Goal: Task Accomplishment & Management: Manage account settings

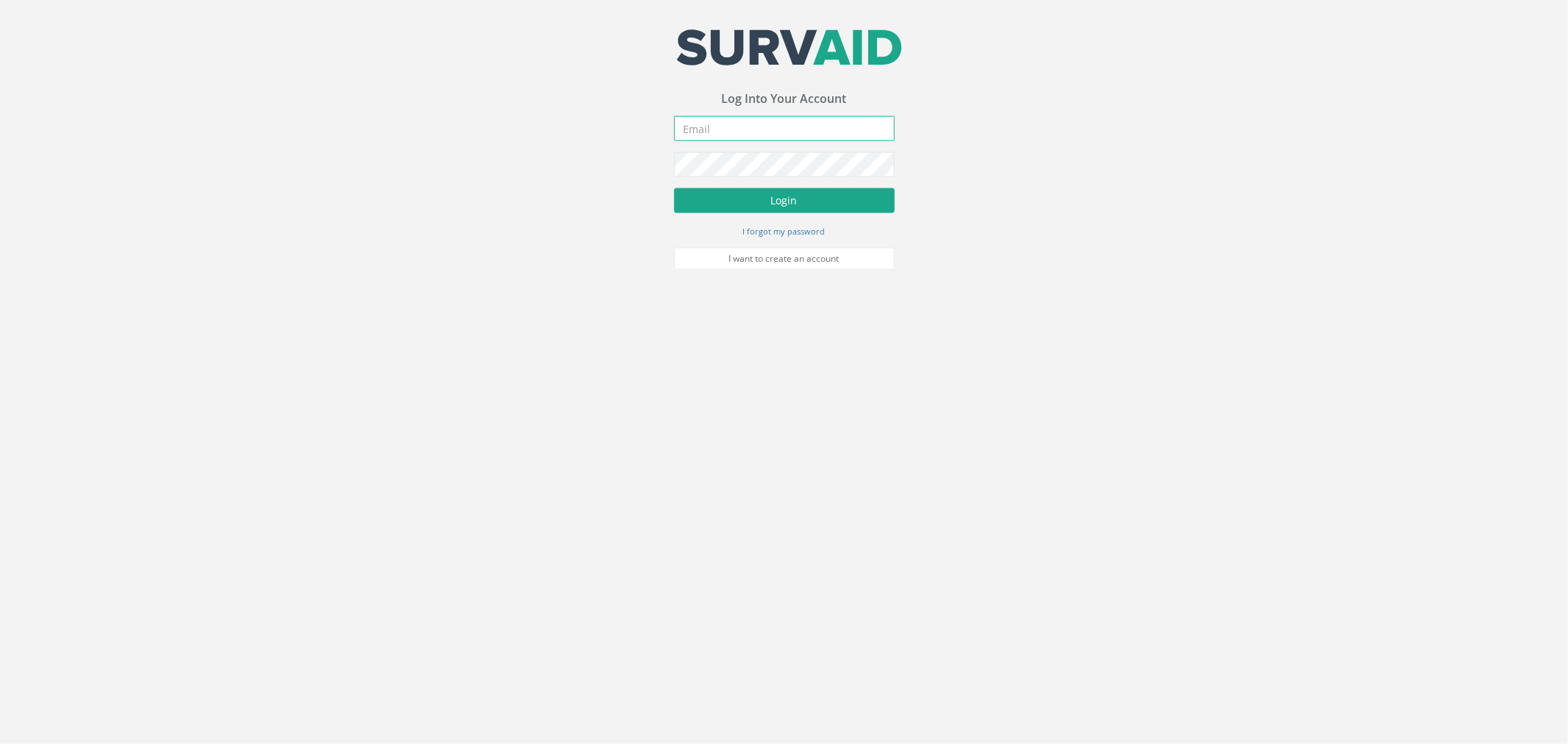
type input "[PERSON_NAME][EMAIL_ADDRESS][PERSON_NAME][DOMAIN_NAME]"
click at [739, 201] on button "Login" at bounding box center [784, 201] width 221 height 25
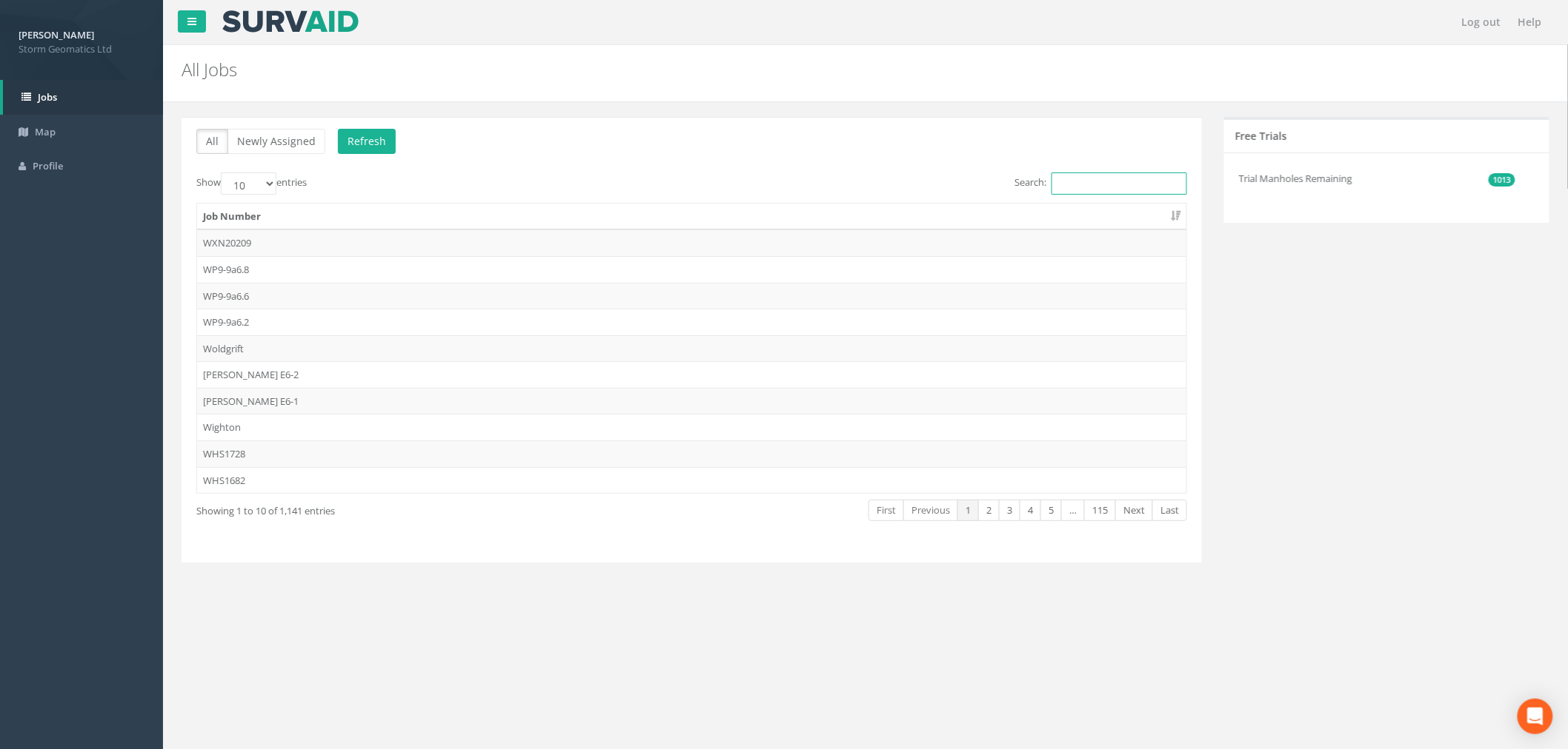
click at [1054, 179] on input "Search:" at bounding box center [1118, 183] width 135 height 22
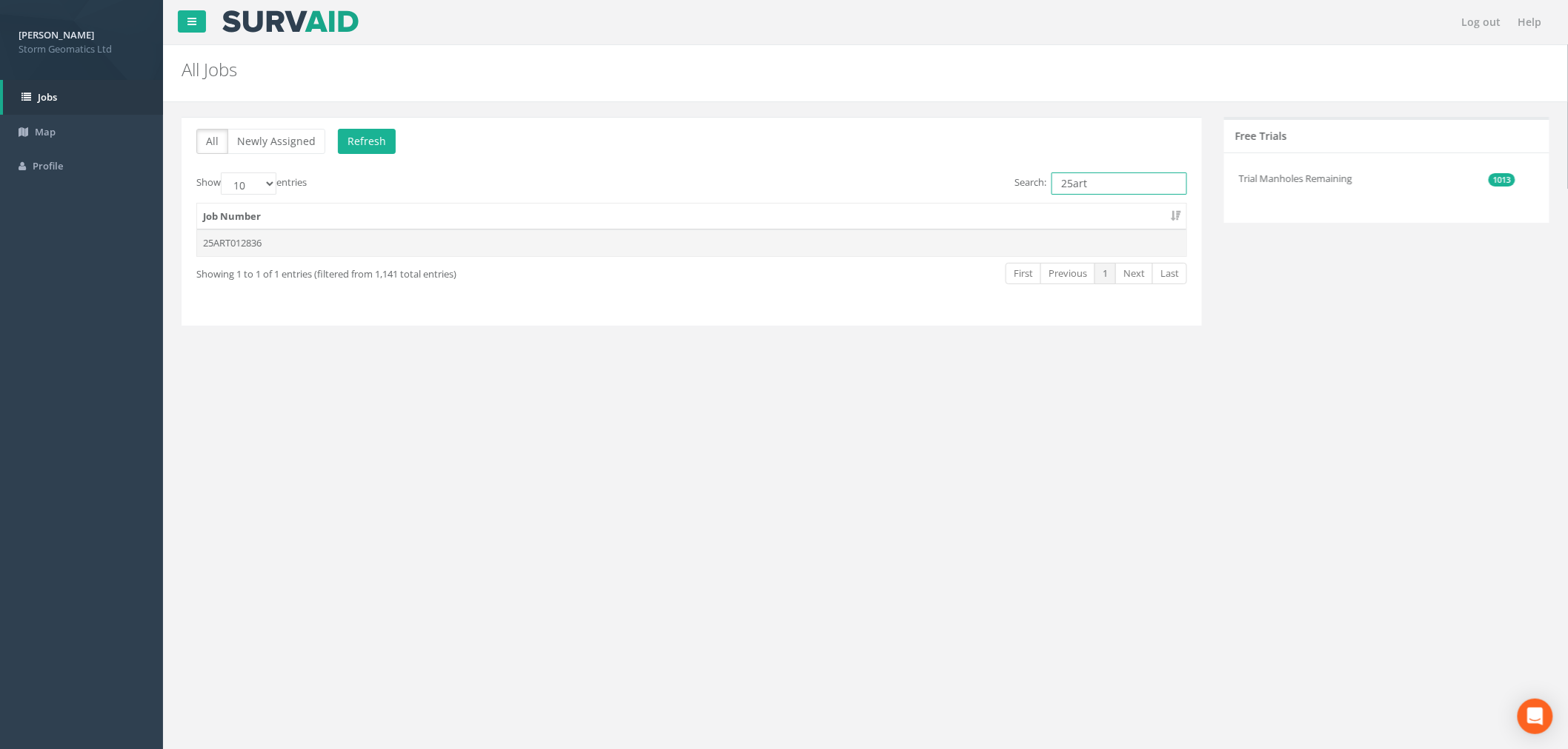
type input "25art"
click at [269, 247] on td "25ART012836" at bounding box center [691, 242] width 989 height 26
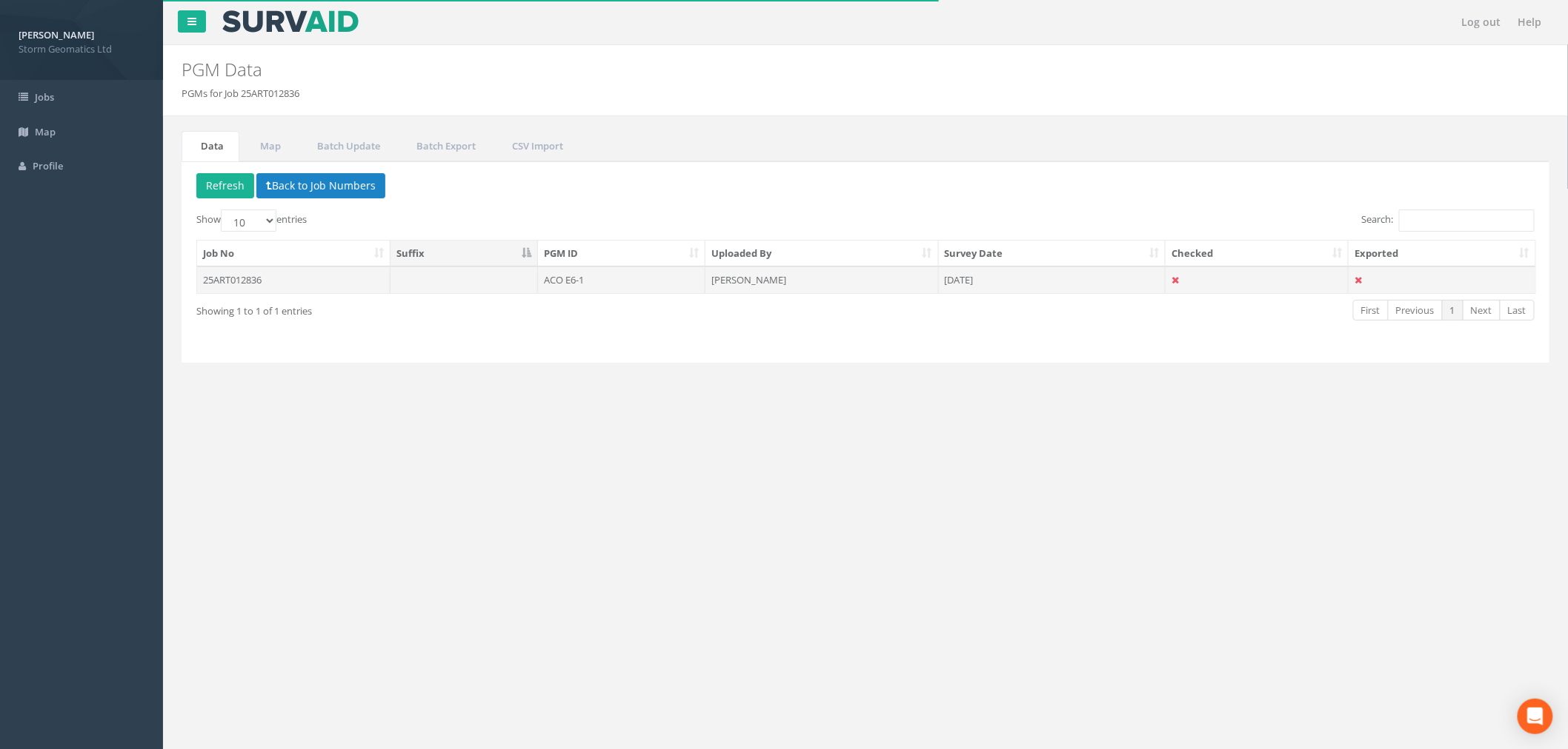
click at [283, 276] on td "25ART012836" at bounding box center [293, 280] width 194 height 26
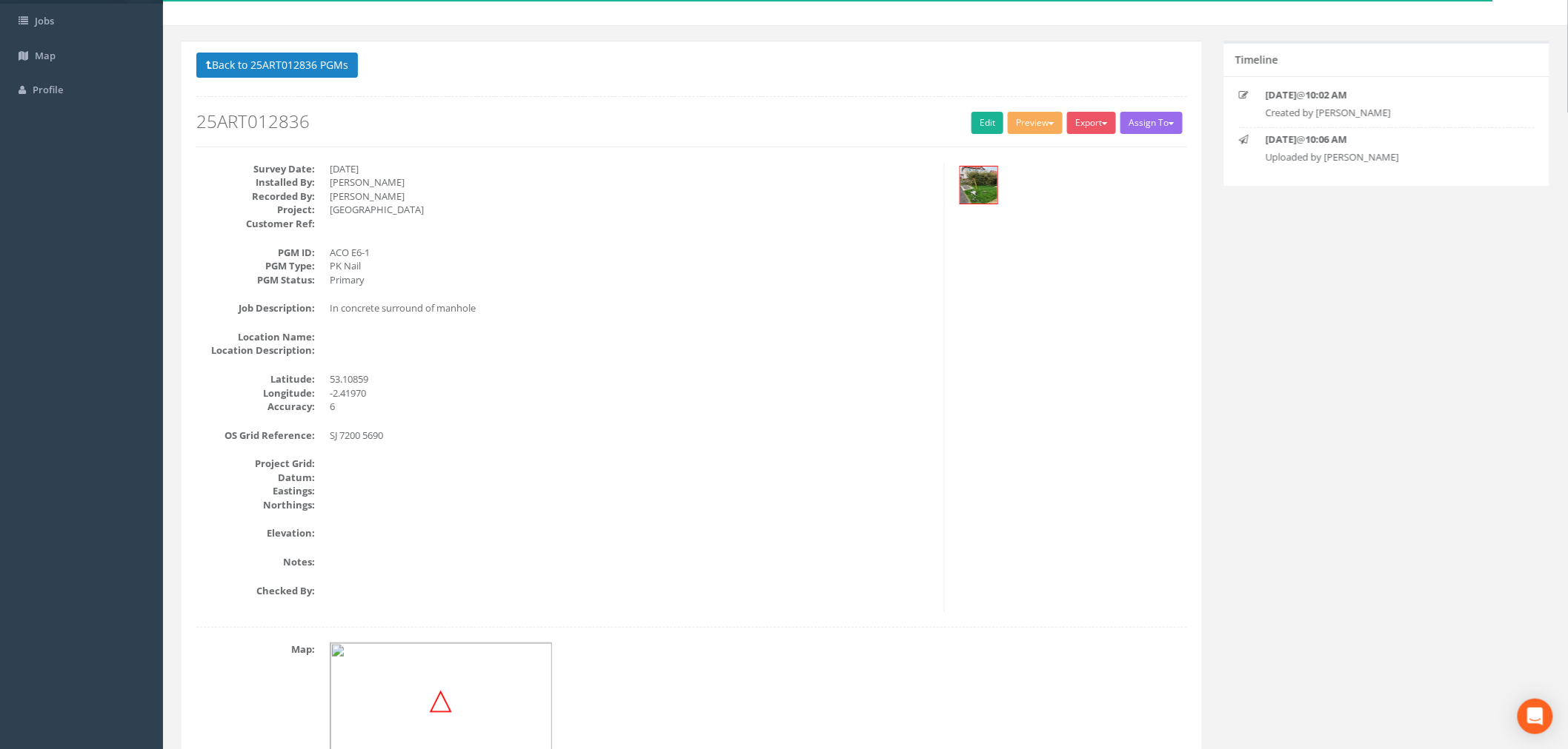
scroll to position [8, 0]
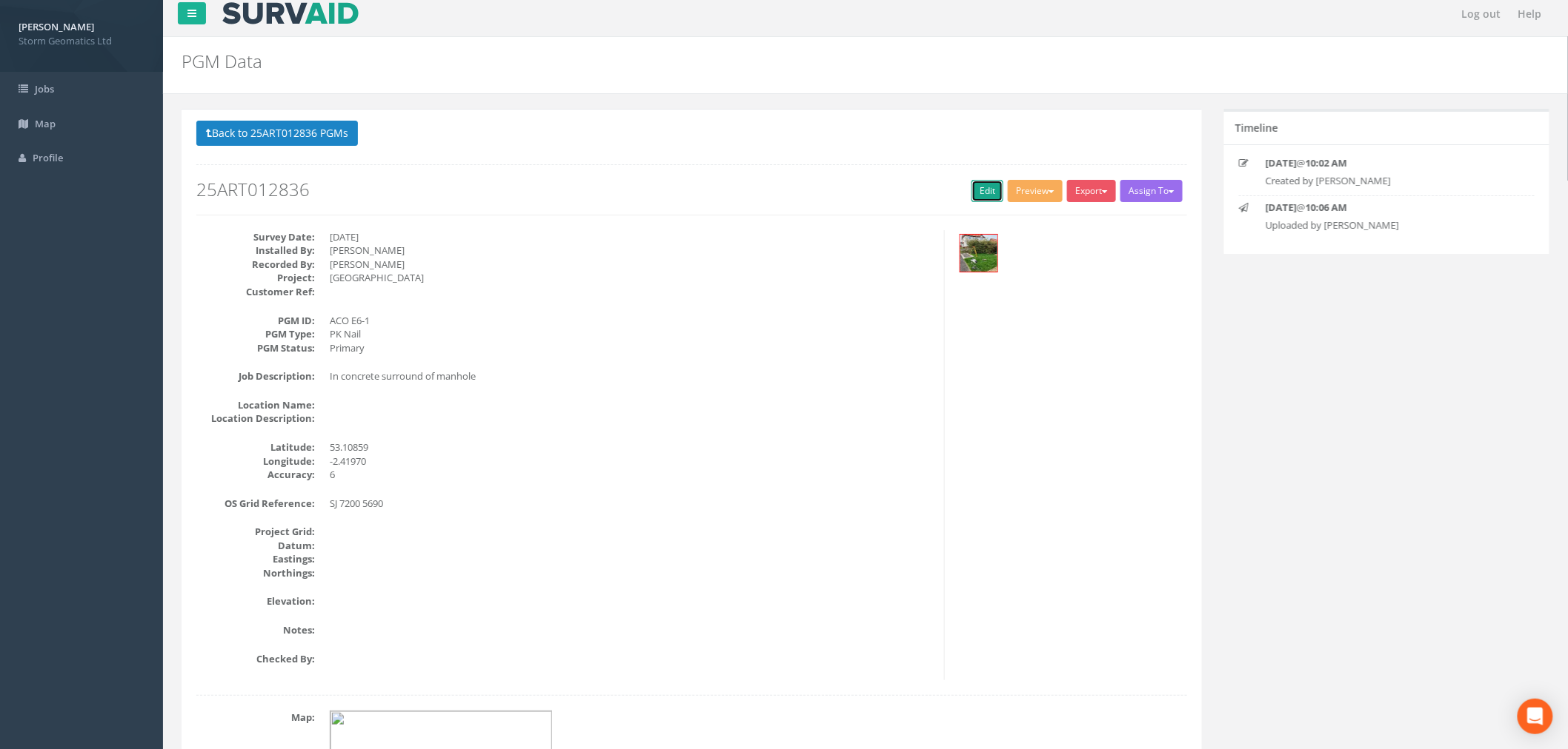
click at [982, 183] on link "Edit" at bounding box center [987, 191] width 32 height 22
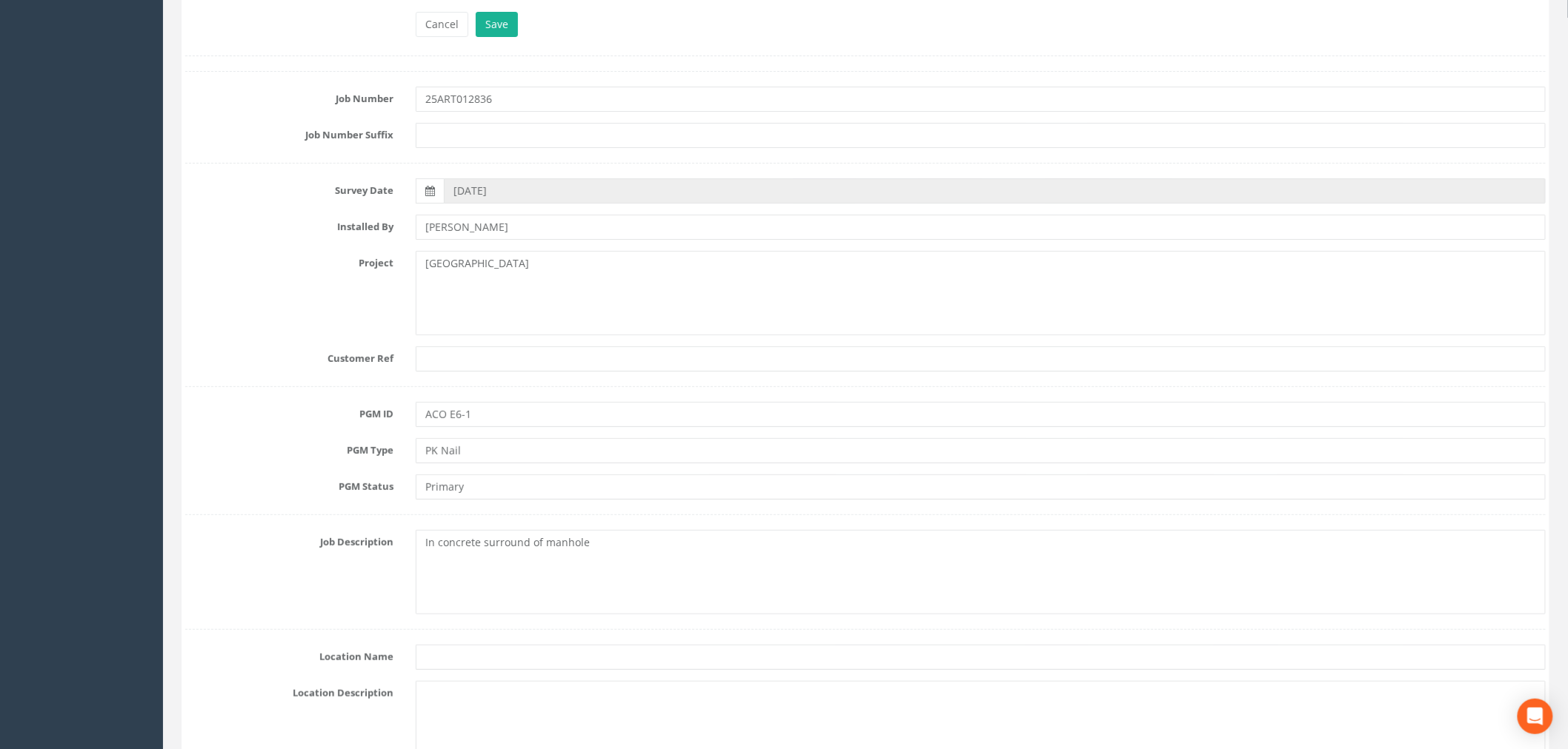
scroll to position [172, 0]
click at [533, 220] on input "[PERSON_NAME]" at bounding box center [980, 226] width 1130 height 25
click at [536, 261] on textarea "[GEOGRAPHIC_DATA]" at bounding box center [980, 291] width 1130 height 84
type textarea "[GEOGRAPHIC_DATA], Crewe"
click at [487, 358] on input "text" at bounding box center [980, 358] width 1130 height 25
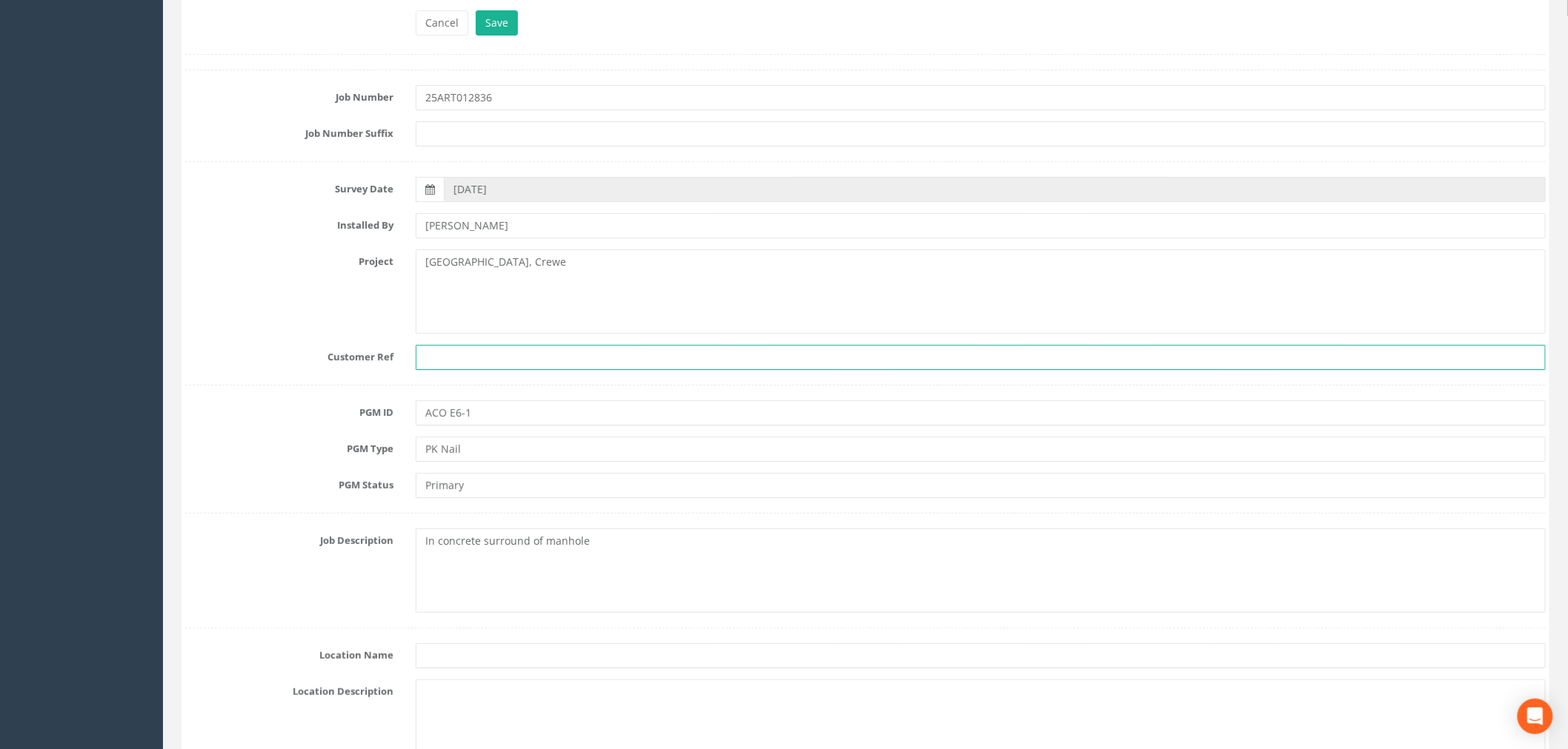
click at [441, 359] on input "text" at bounding box center [980, 358] width 1130 height 25
paste input "317591"
type input "317591"
click at [488, 411] on input "ACO E6-1" at bounding box center [980, 413] width 1130 height 25
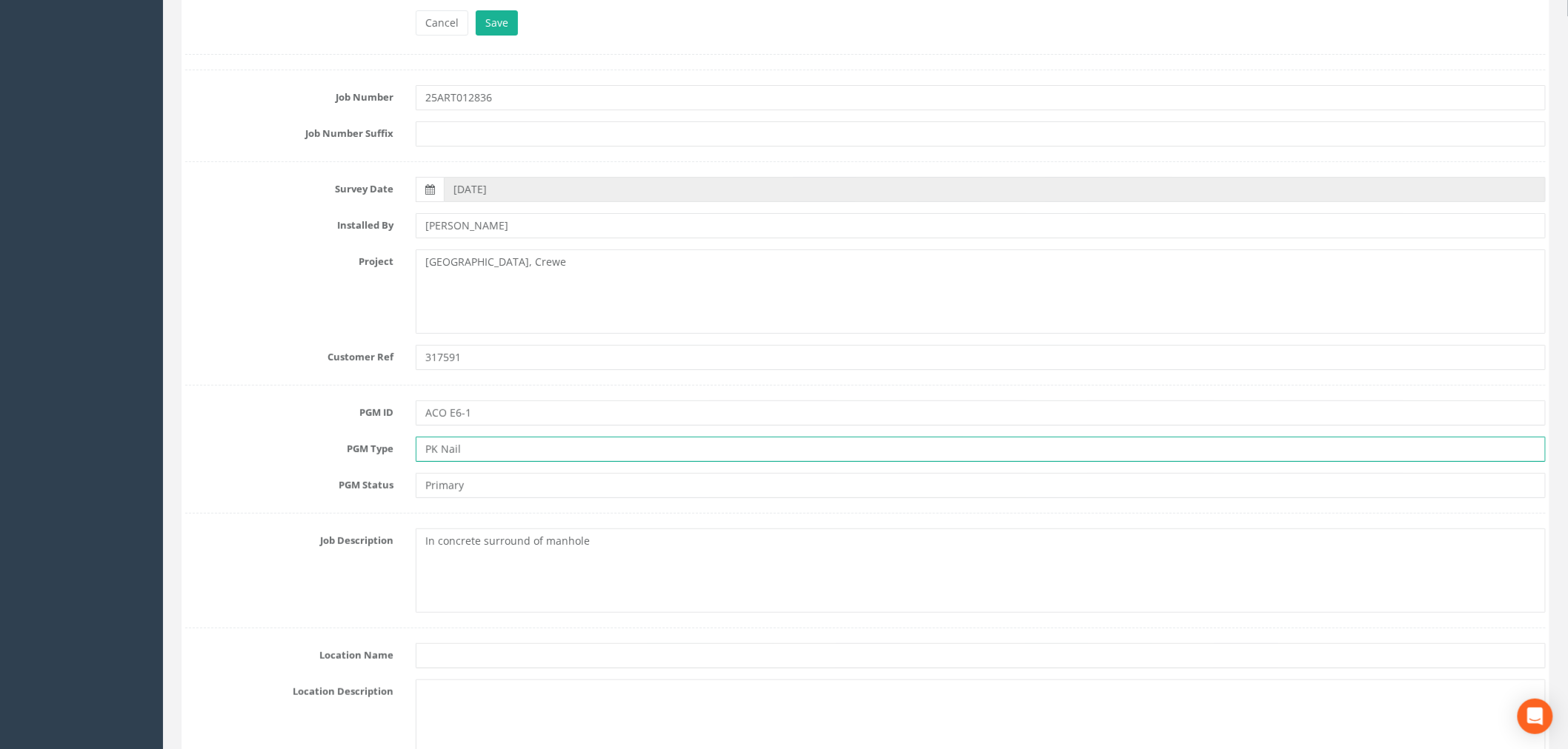
click at [490, 447] on input "PK Nail" at bounding box center [980, 449] width 1130 height 25
click at [492, 481] on input "Primary" at bounding box center [980, 486] width 1130 height 25
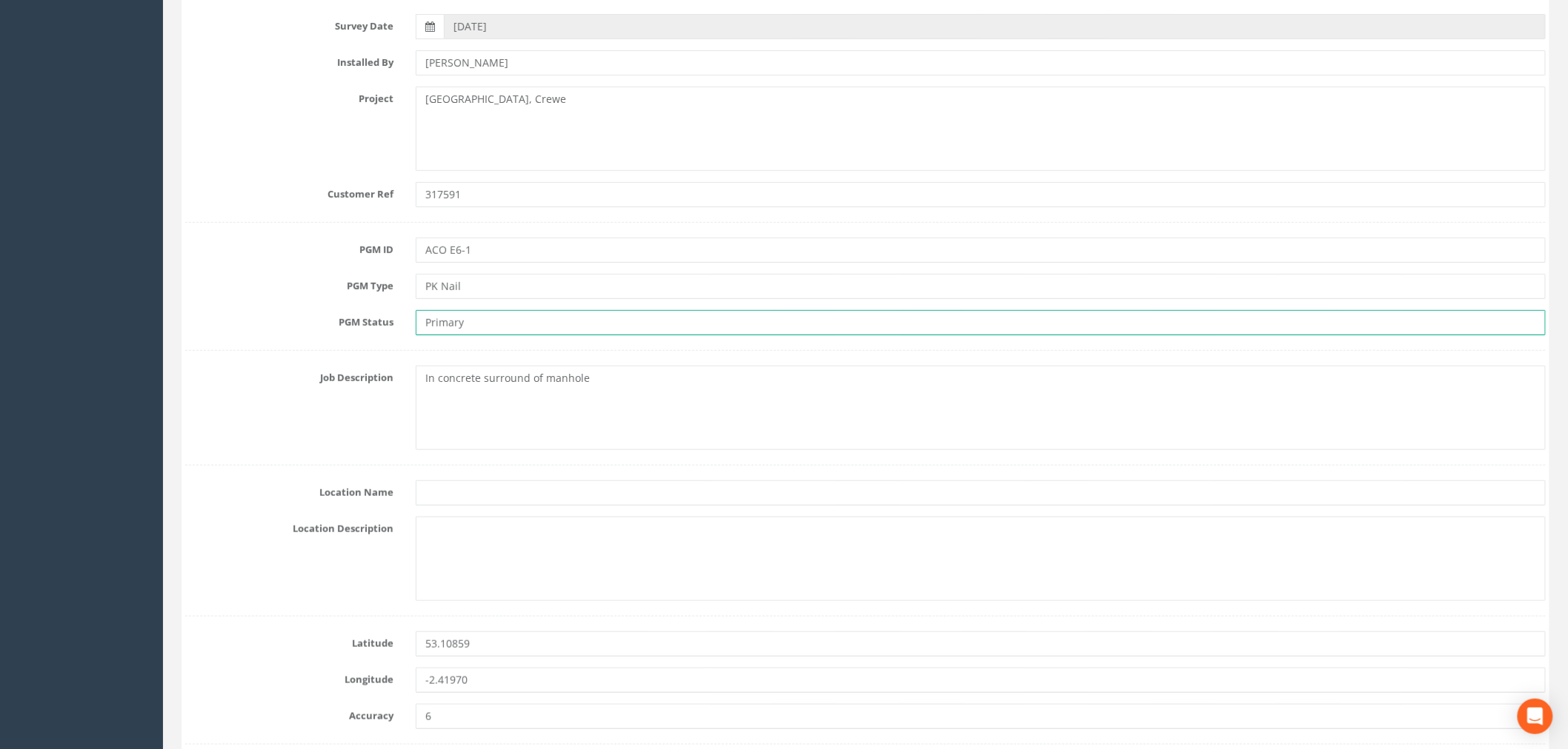
scroll to position [337, 0]
click at [609, 382] on textarea "In concrete surround of manhole" at bounding box center [980, 406] width 1130 height 84
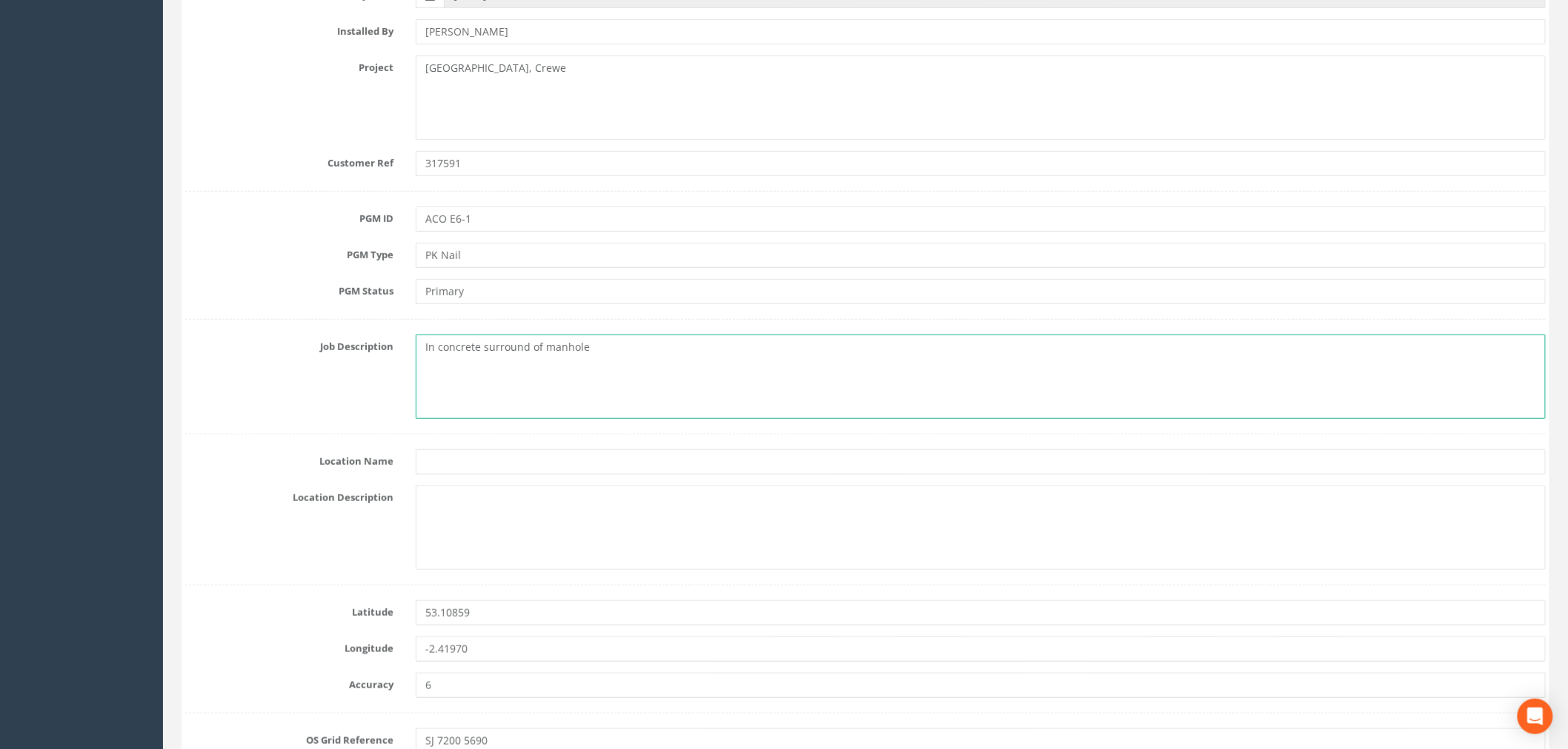
scroll to position [419, 0]
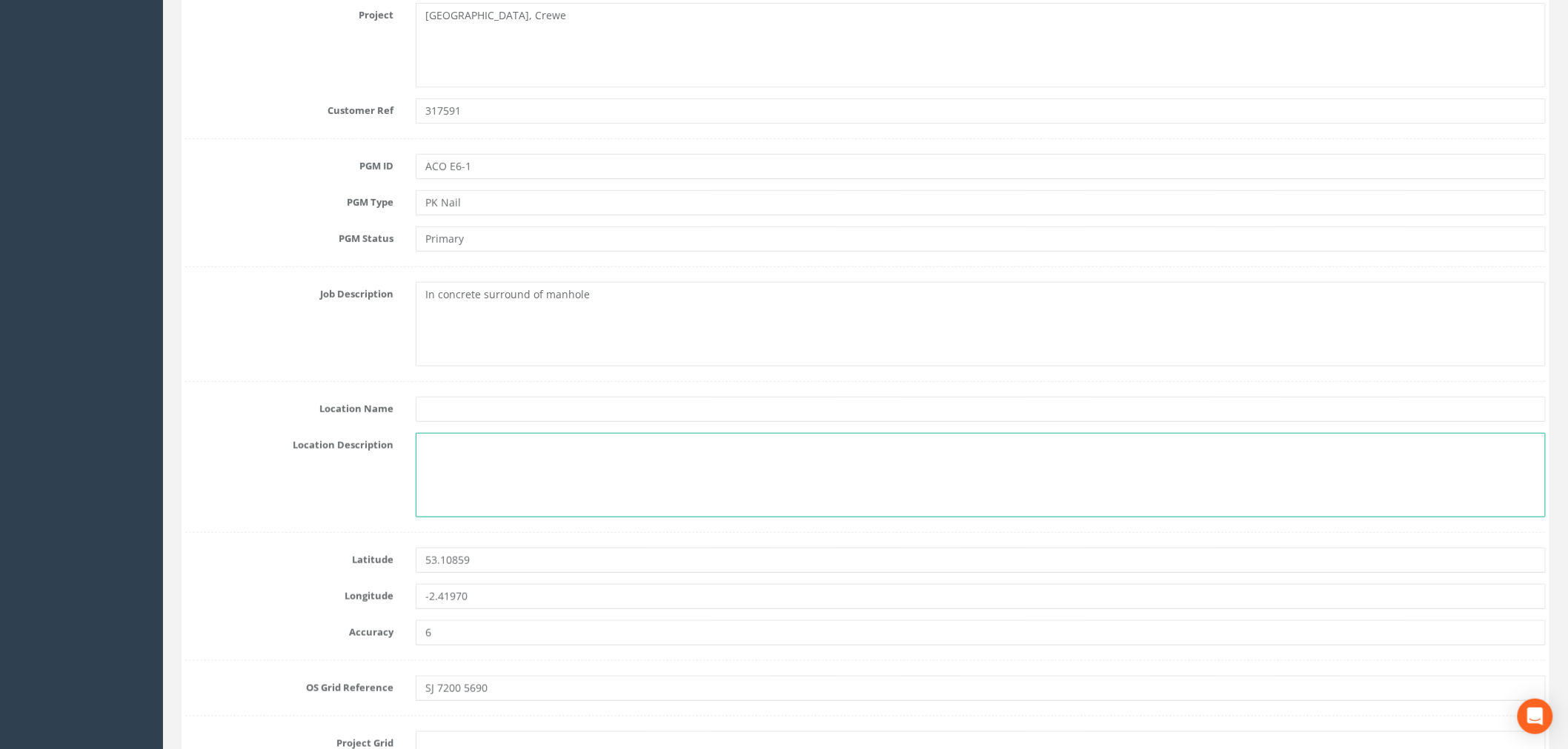
click at [530, 443] on textarea at bounding box center [980, 475] width 1130 height 84
click at [479, 447] on textarea at bounding box center [980, 475] width 1130 height 84
paste textarea "[STREET_ADDRESS]"
click at [501, 447] on textarea "[STREET_ADDRESS]" at bounding box center [980, 475] width 1130 height 84
type textarea "[STREET_ADDRESS]"
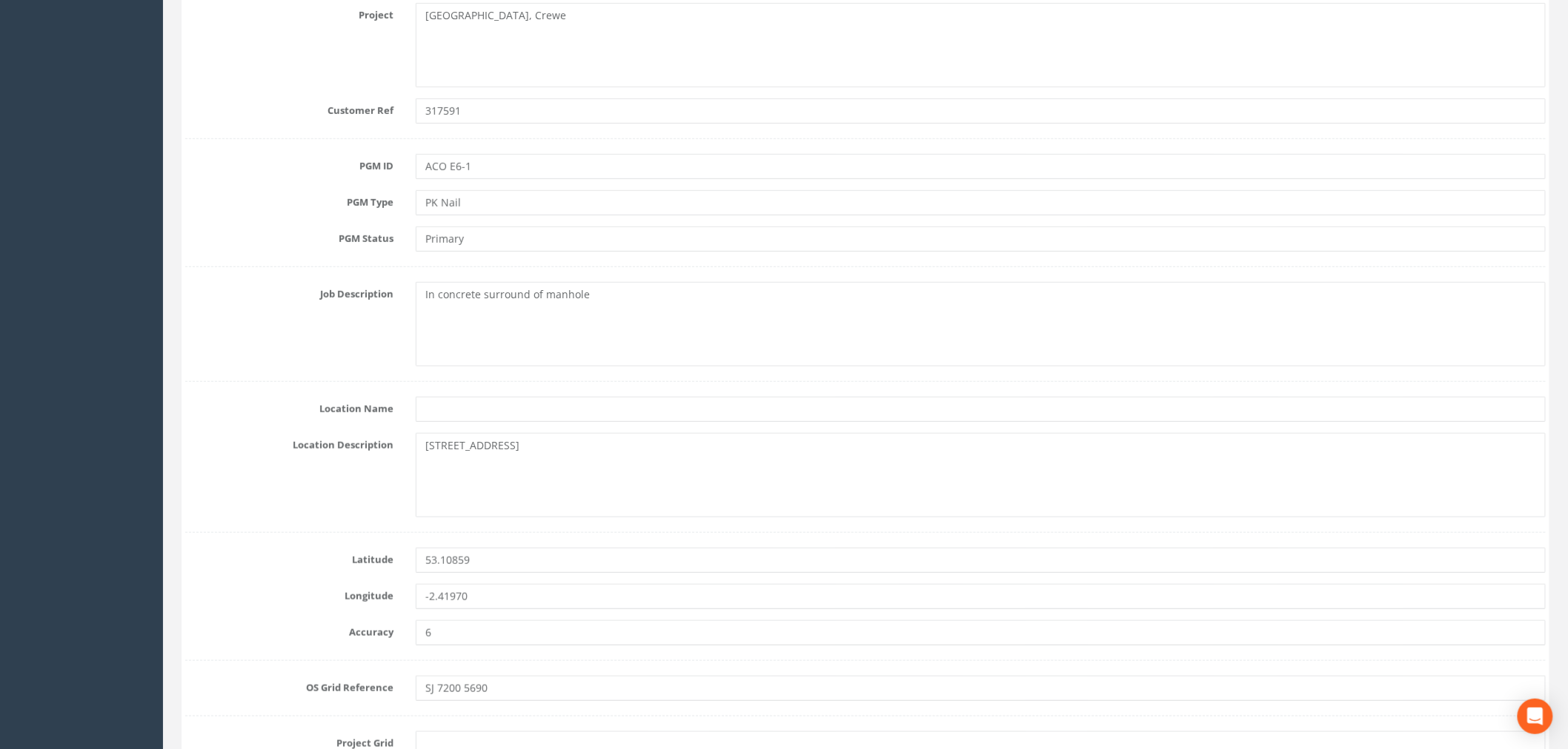
click at [332, 411] on label "Location Name" at bounding box center [290, 406] width 231 height 19
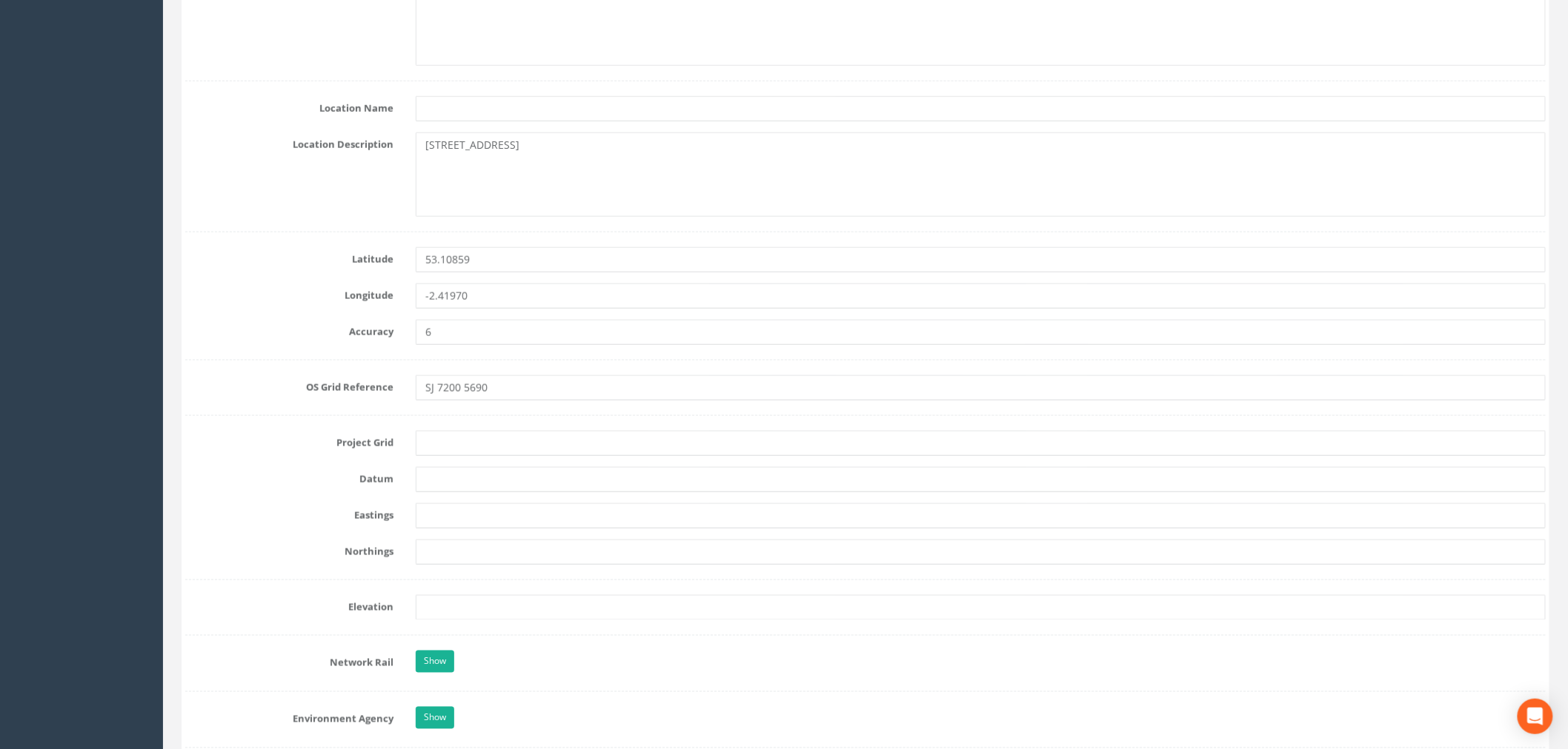
scroll to position [748, 0]
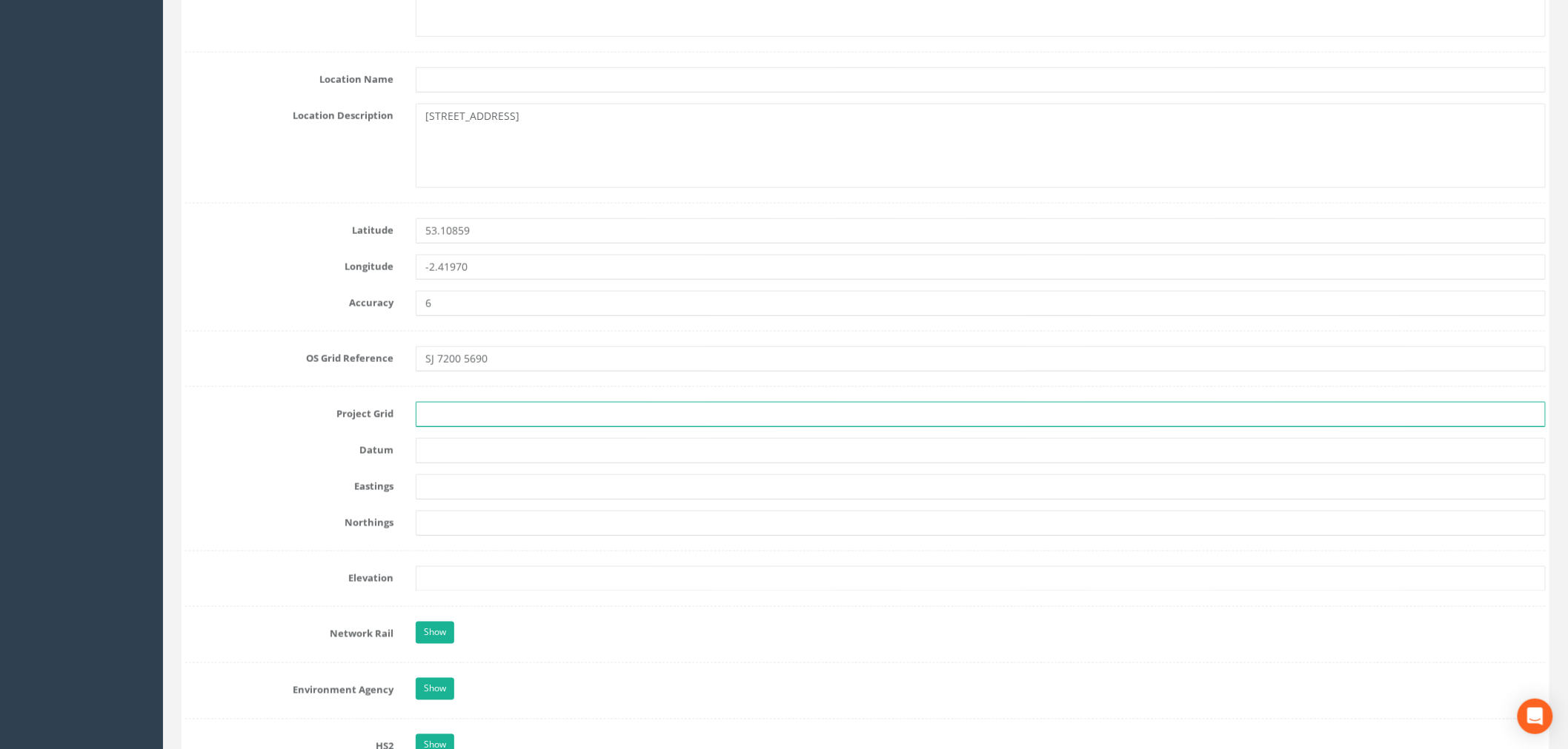
click at [463, 413] on input "text" at bounding box center [980, 415] width 1130 height 25
type input "OS Grid"
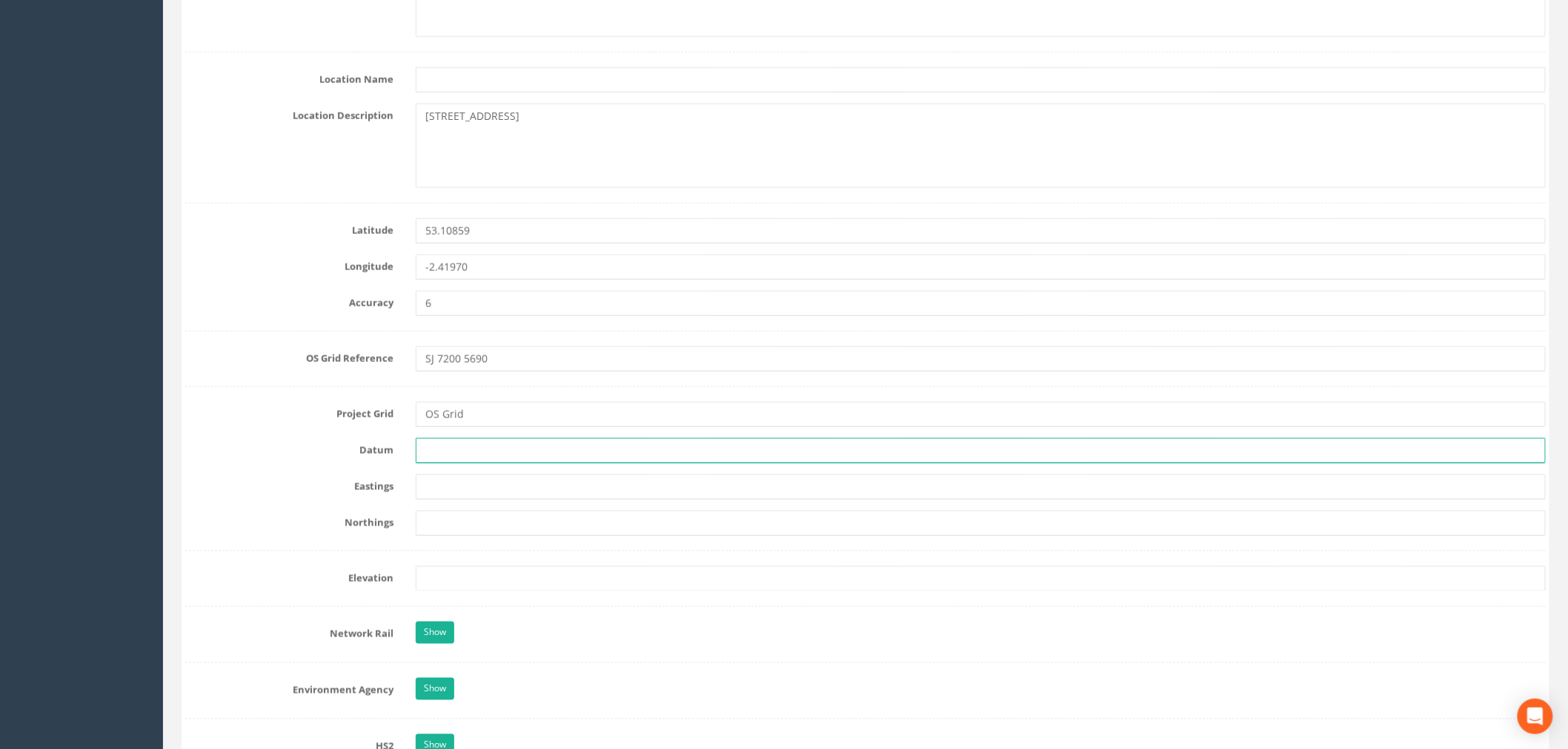
click at [463, 460] on input "text" at bounding box center [980, 451] width 1130 height 25
type input "OS Datum"
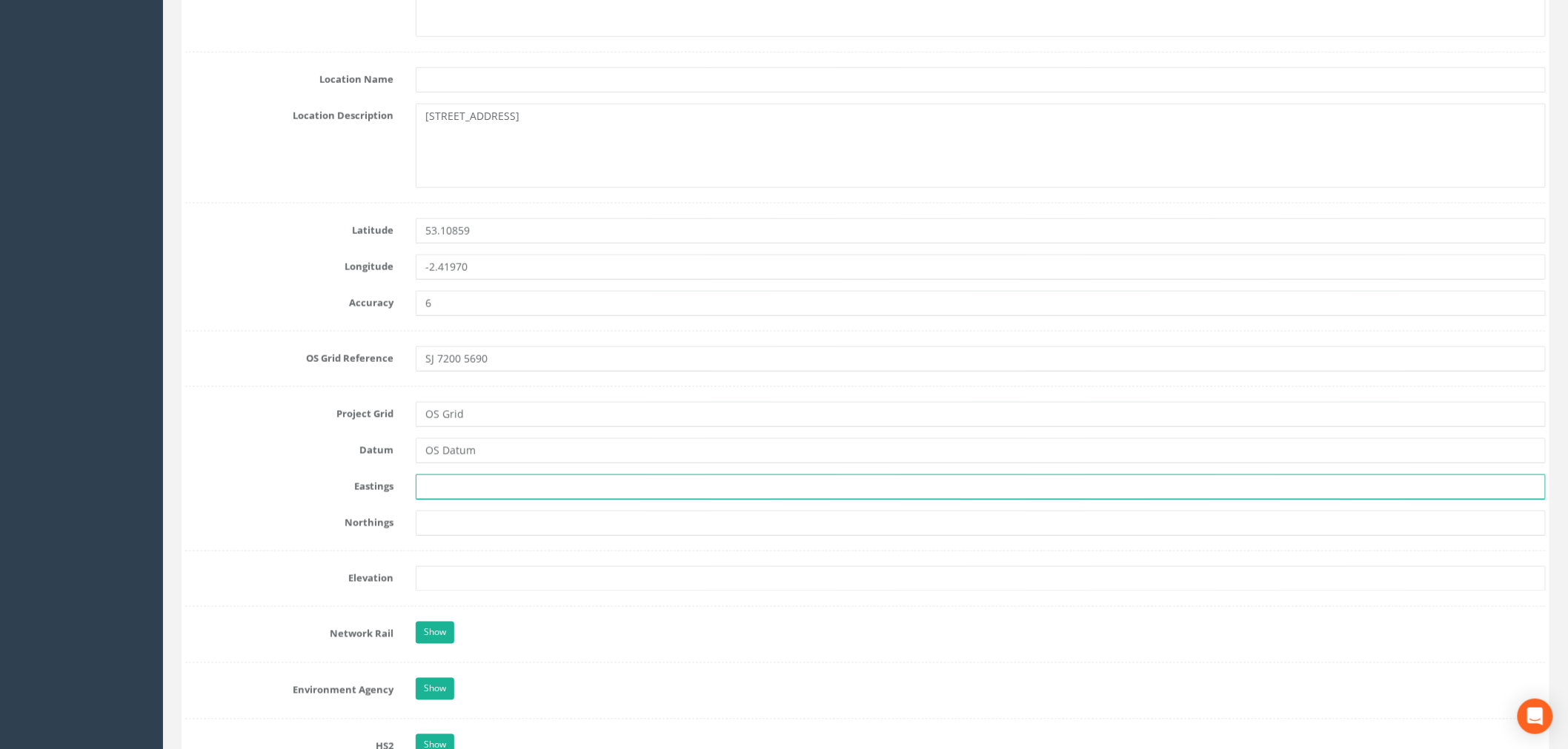
click at [450, 494] on input "text" at bounding box center [980, 488] width 1130 height 25
paste input "372002.645"
type input "372002.645"
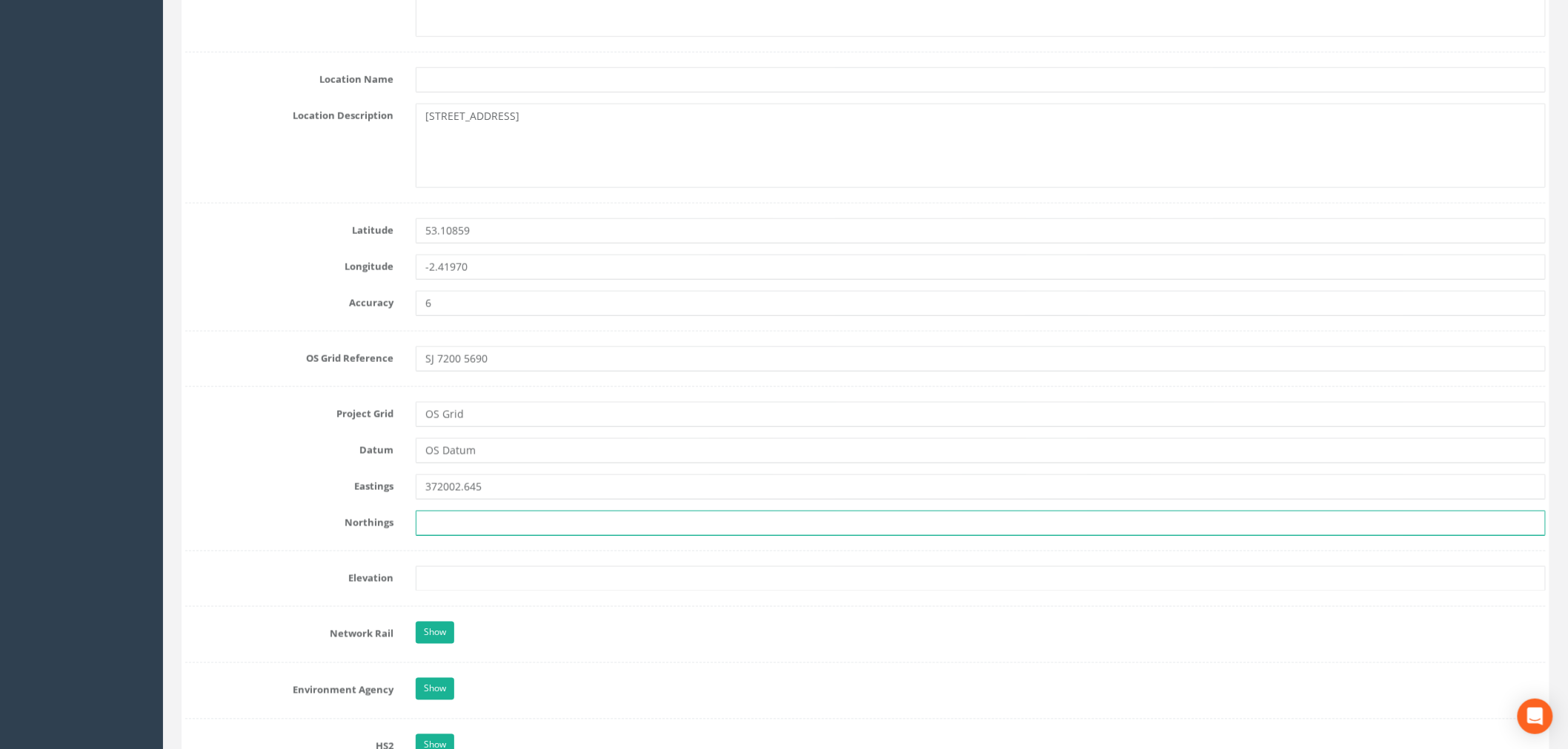
click at [442, 527] on input "text" at bounding box center [980, 524] width 1130 height 25
paste input "356904.742"
type input "356904.742"
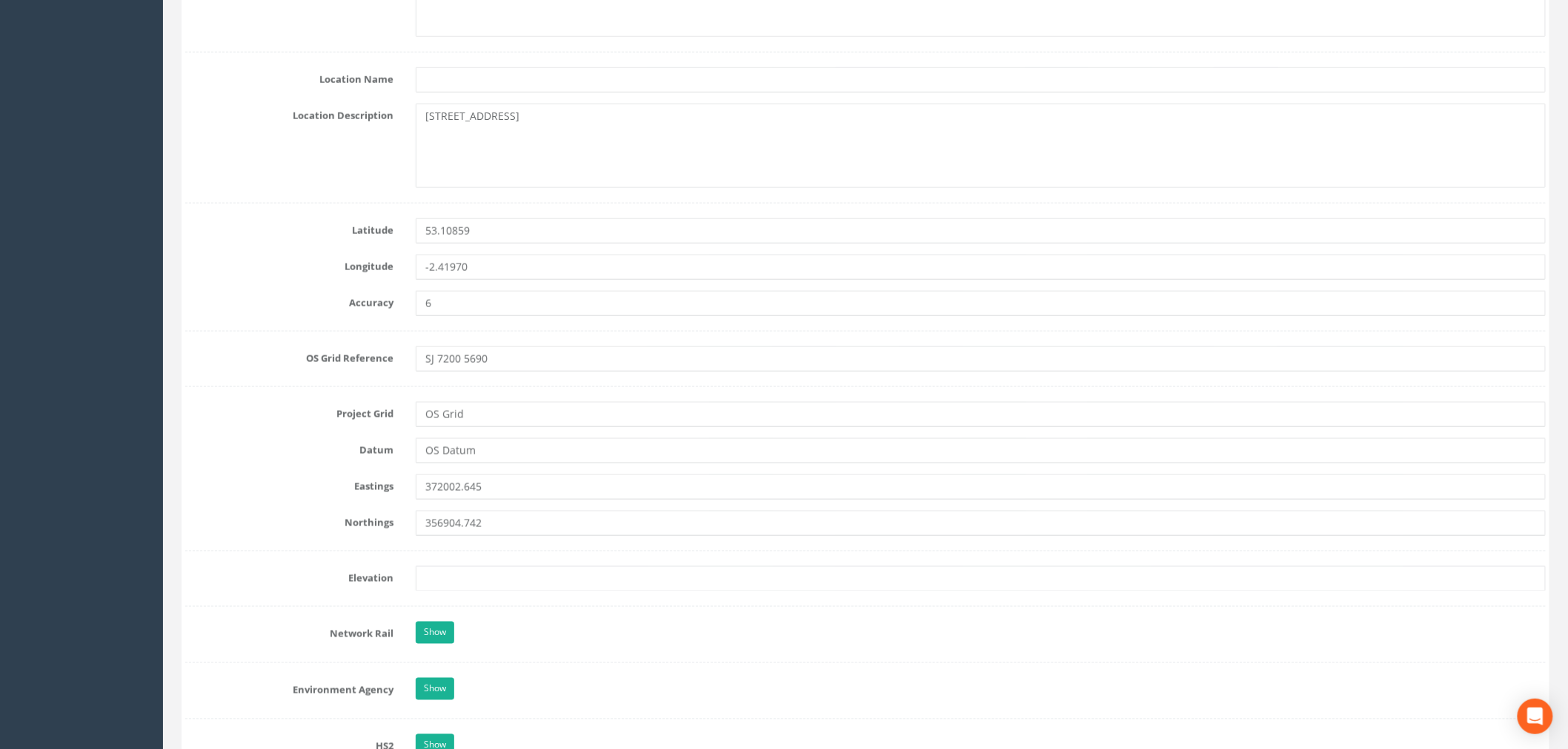
click at [339, 500] on form "Cancel Save Delete Job Number 25ART012836 Job Number Suffix Survey Date [DATE] …" at bounding box center [865, 563] width 1360 height 2257
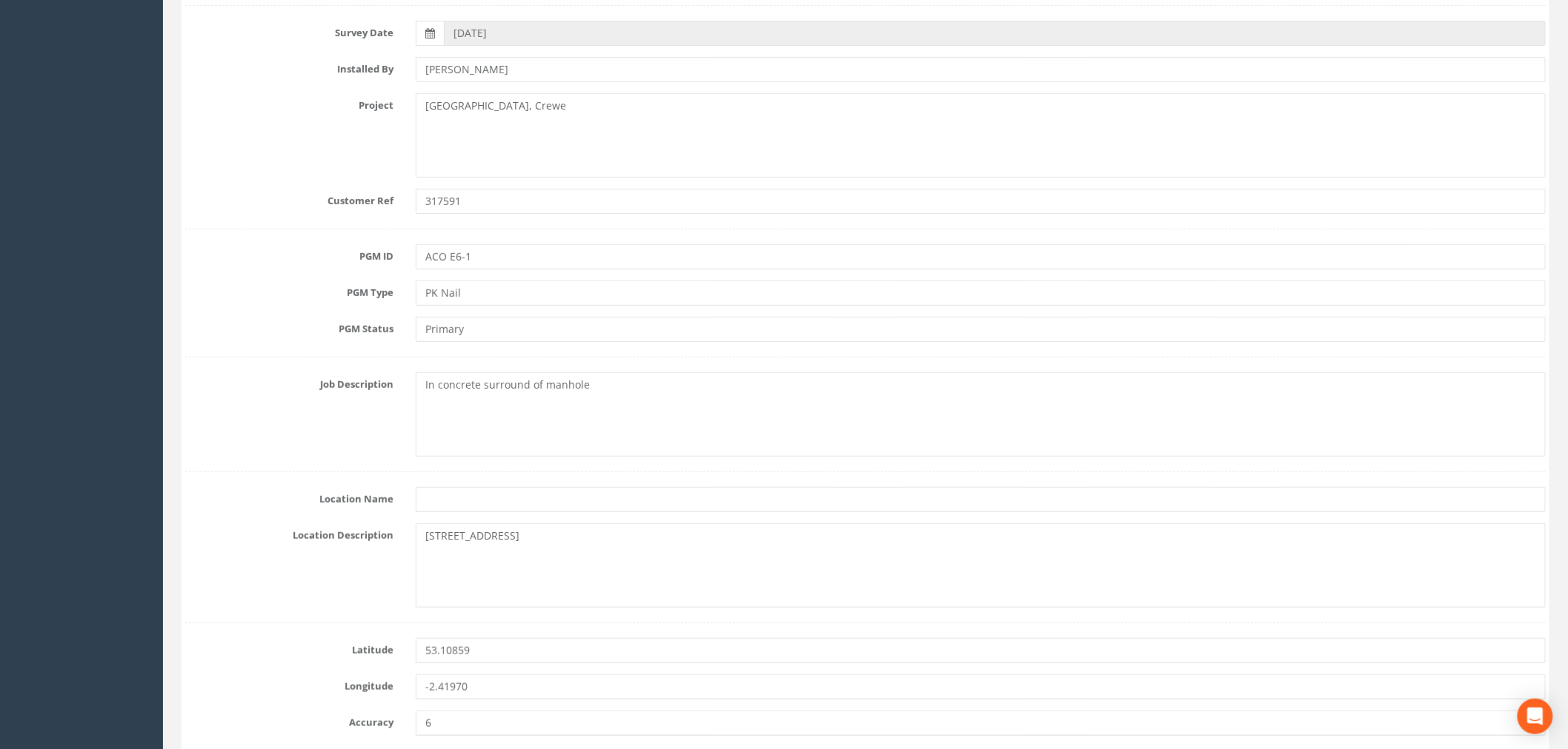
scroll to position [411, 0]
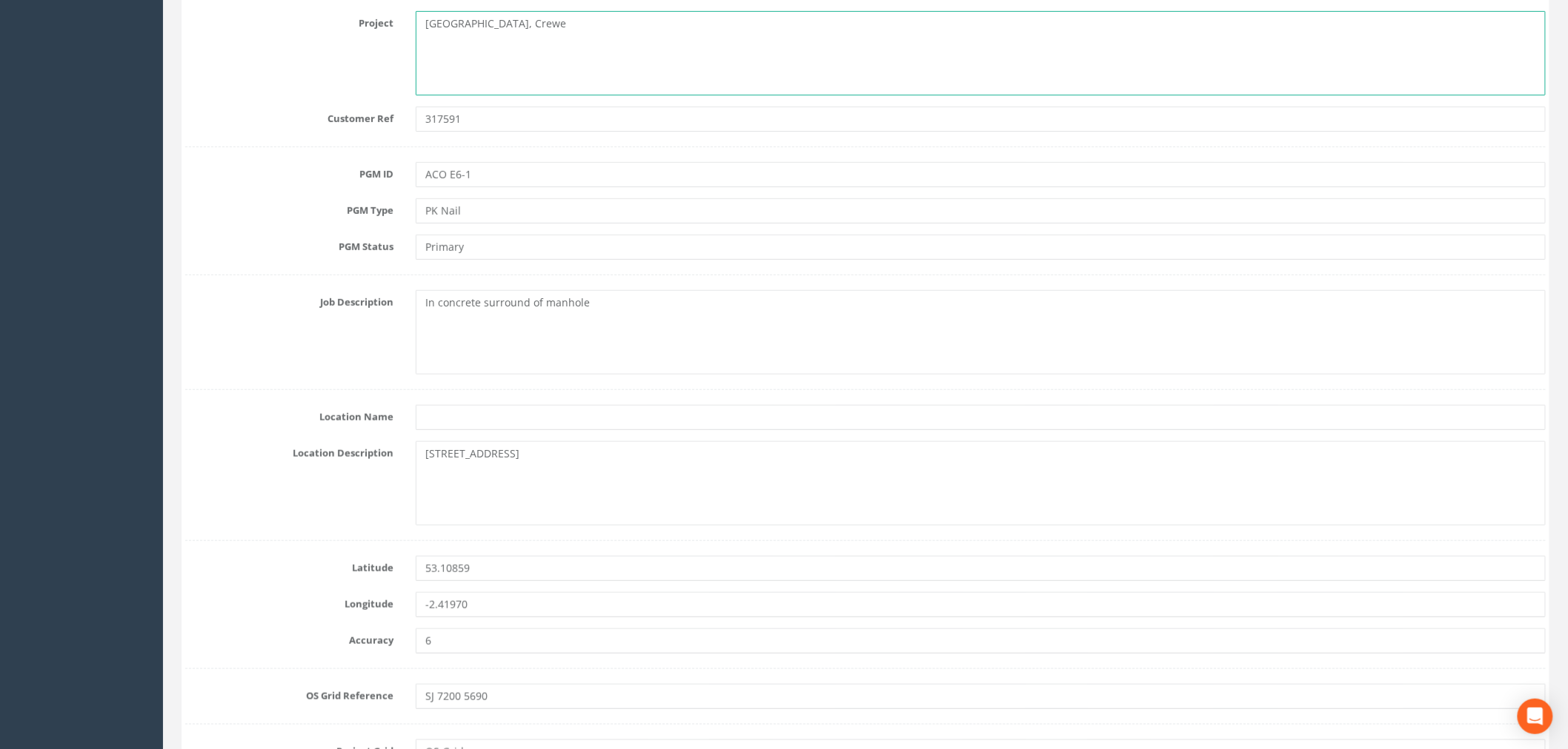
click at [427, 35] on textarea "[GEOGRAPHIC_DATA], Crewe" at bounding box center [980, 53] width 1130 height 84
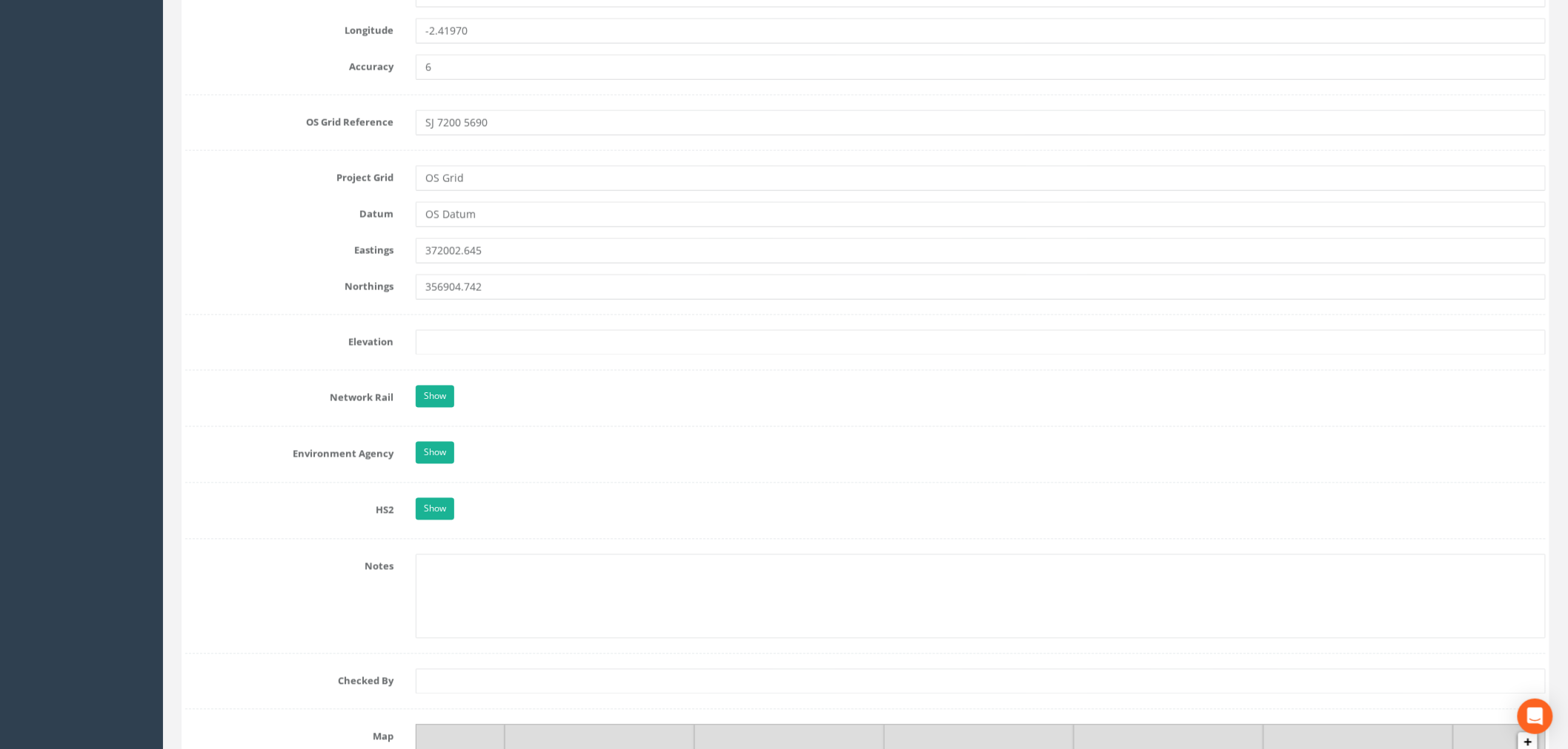
scroll to position [987, 0]
click at [436, 458] on link "Show" at bounding box center [434, 450] width 38 height 22
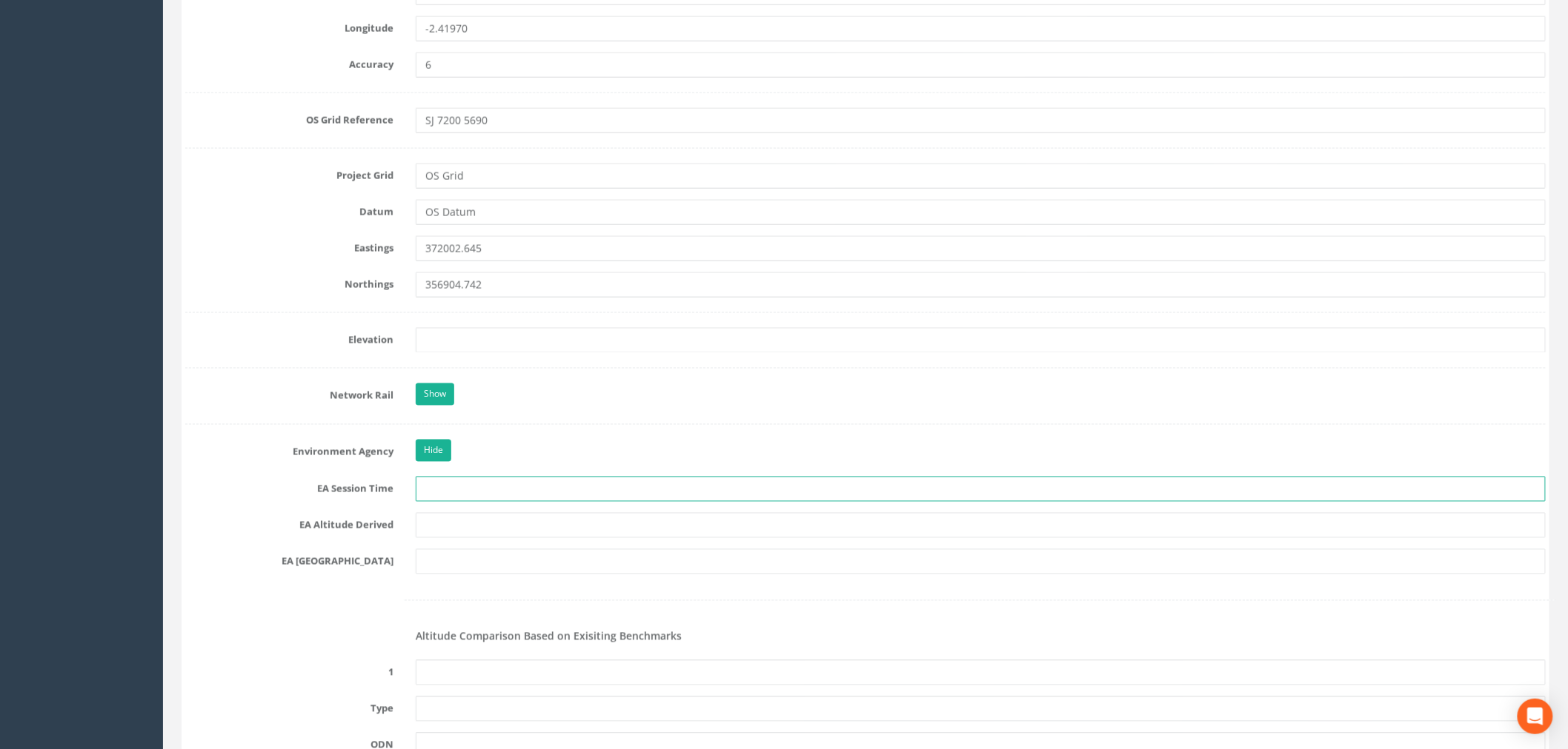
click at [441, 483] on input "text" at bounding box center [980, 489] width 1130 height 25
type input "2 x 3 minutes"
click at [465, 531] on input "text" at bounding box center [980, 526] width 1130 height 25
type input "GNSS Network RTK / Best Fit Levelling"
click at [454, 560] on input "text" at bounding box center [980, 562] width 1130 height 25
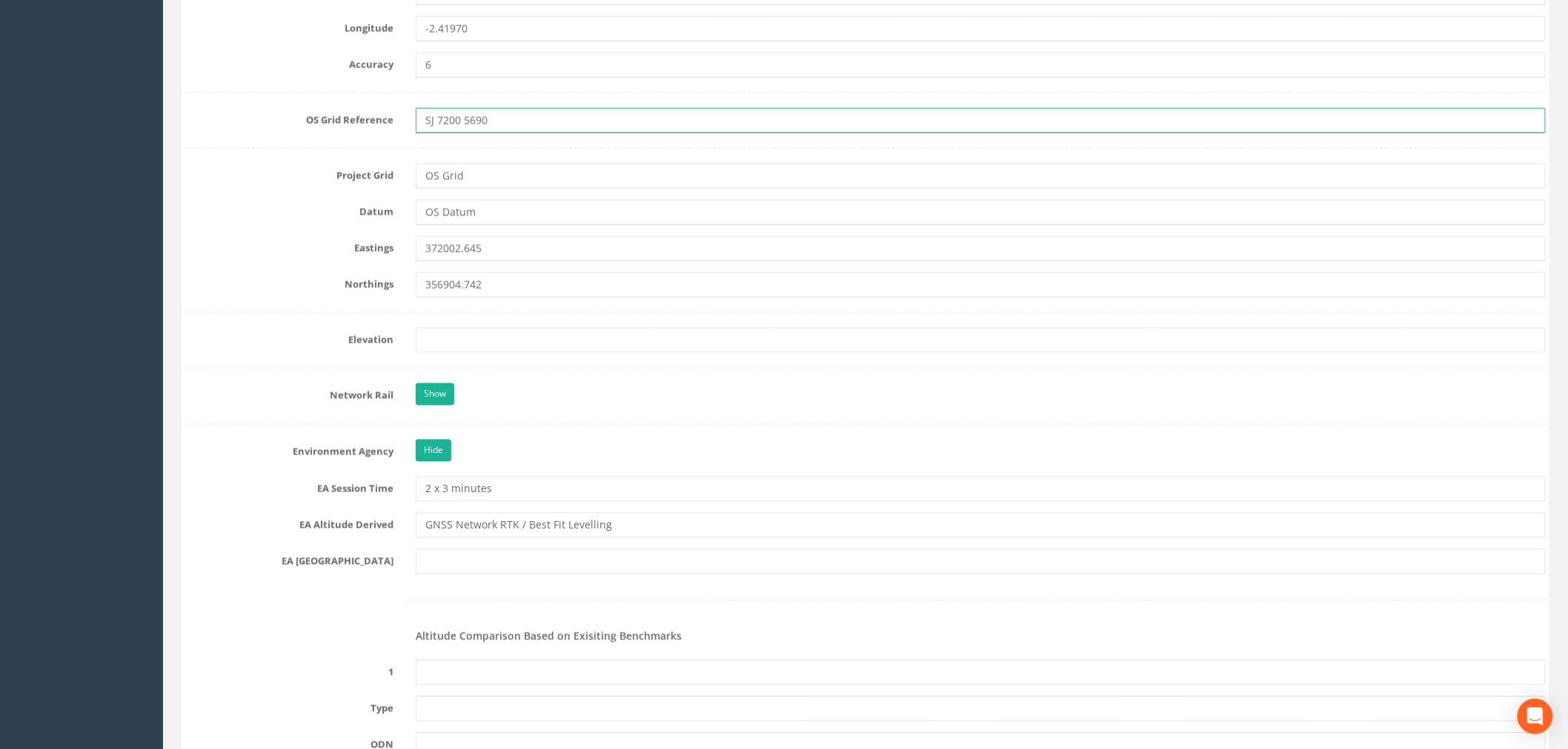
drag, startPoint x: 506, startPoint y: 121, endPoint x: 416, endPoint y: 123, distance: 90.0
click at [416, 123] on input "SJ 7200 5690" at bounding box center [980, 121] width 1130 height 25
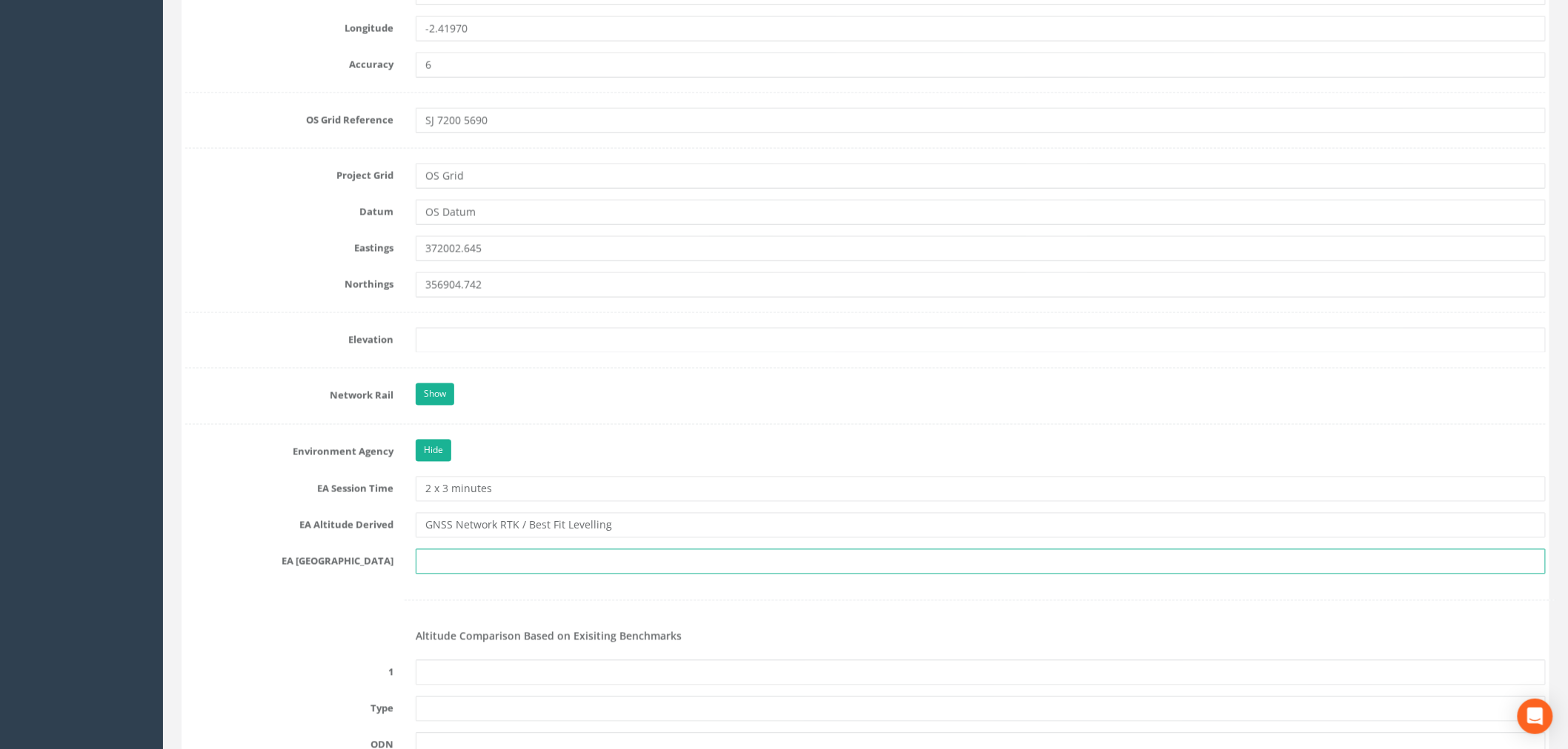
click at [468, 564] on input "text" at bounding box center [980, 562] width 1130 height 25
paste input "SJ 7200 5690"
type input "SJ 7256"
click at [283, 570] on div "EA [GEOGRAPHIC_DATA] SJ 7256" at bounding box center [866, 562] width 1383 height 25
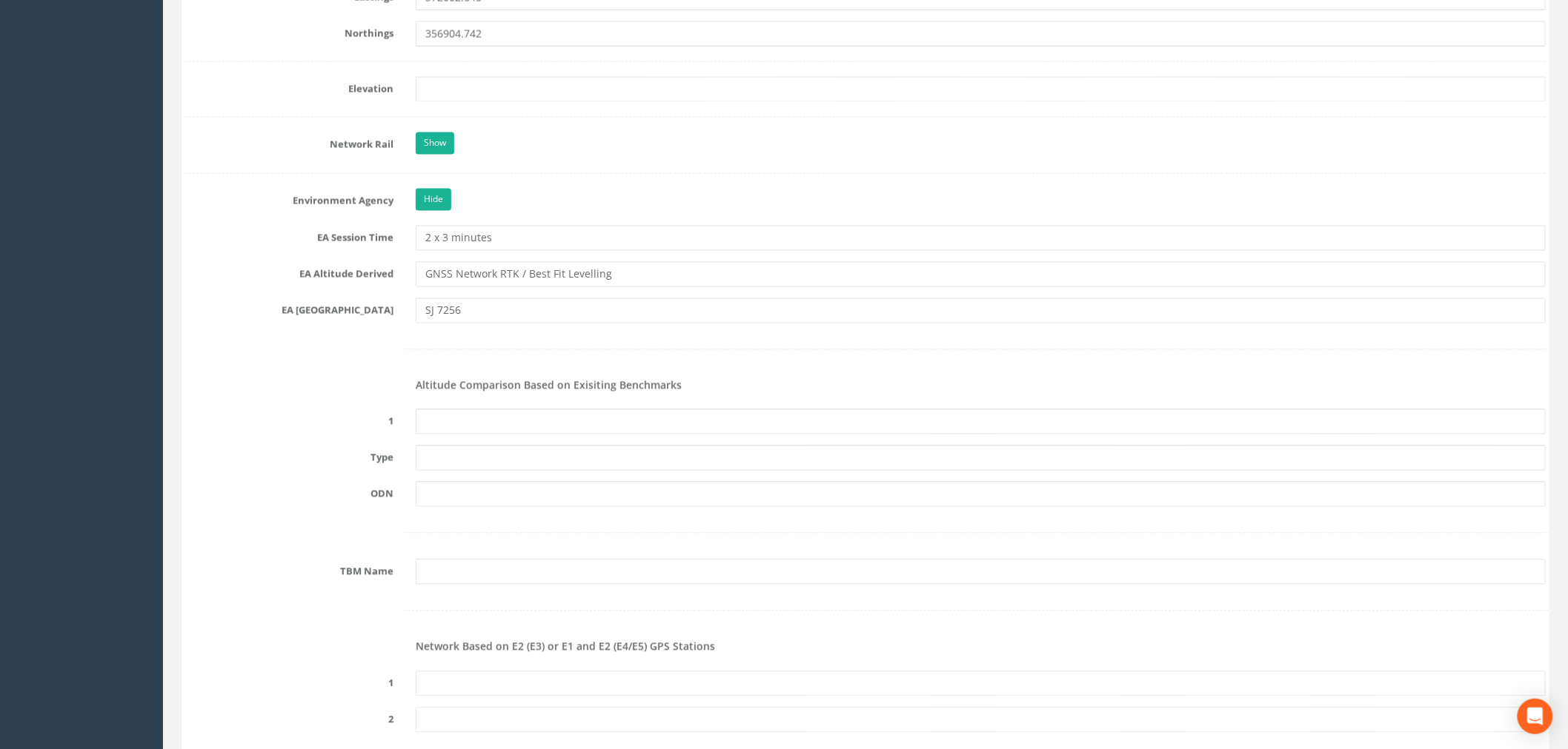
scroll to position [1316, 0]
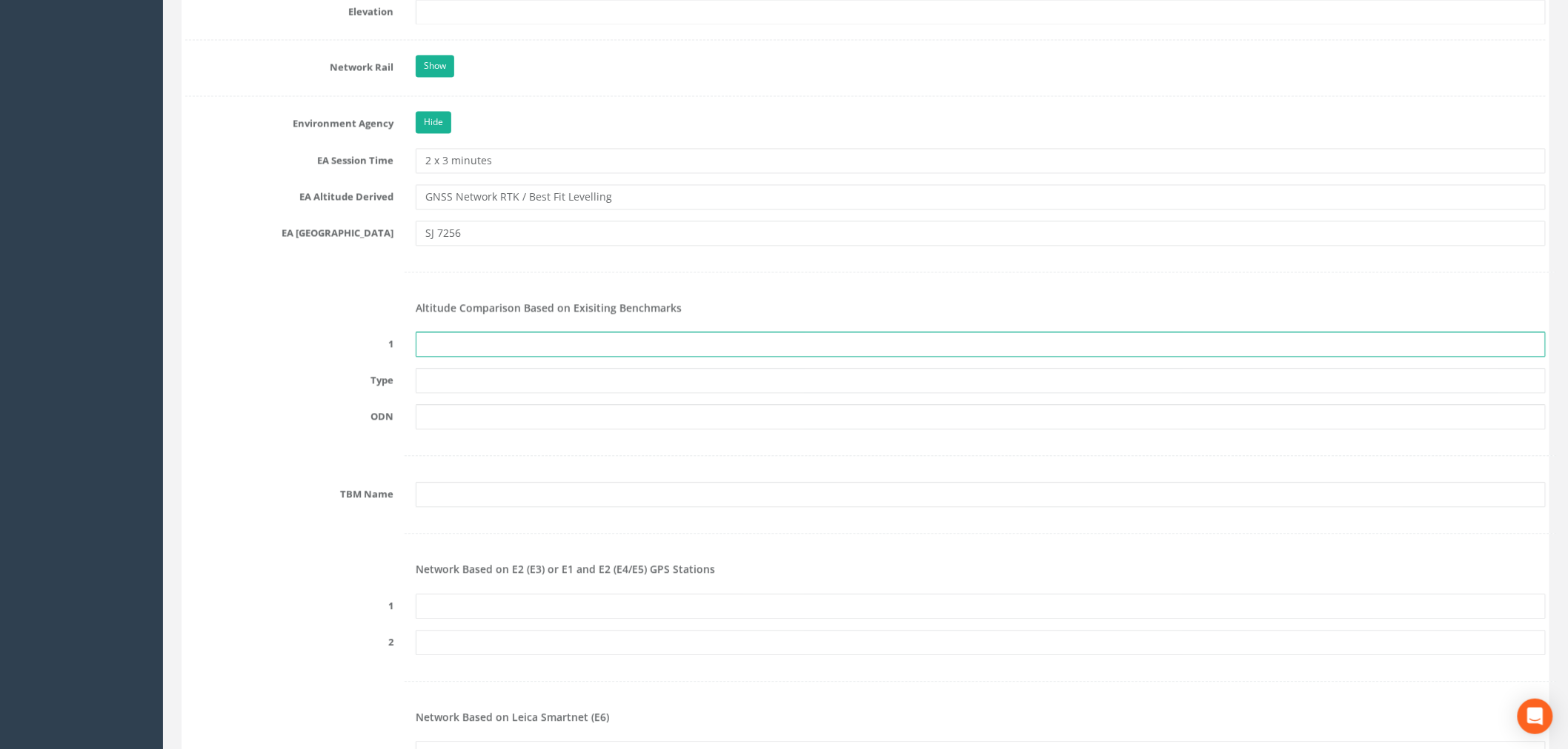
click at [426, 343] on input "text" at bounding box center [980, 344] width 1130 height 25
type input "None"
drag, startPoint x: 457, startPoint y: 350, endPoint x: 399, endPoint y: 348, distance: 58.0
click at [399, 348] on div "1 None" at bounding box center [866, 344] width 1383 height 25
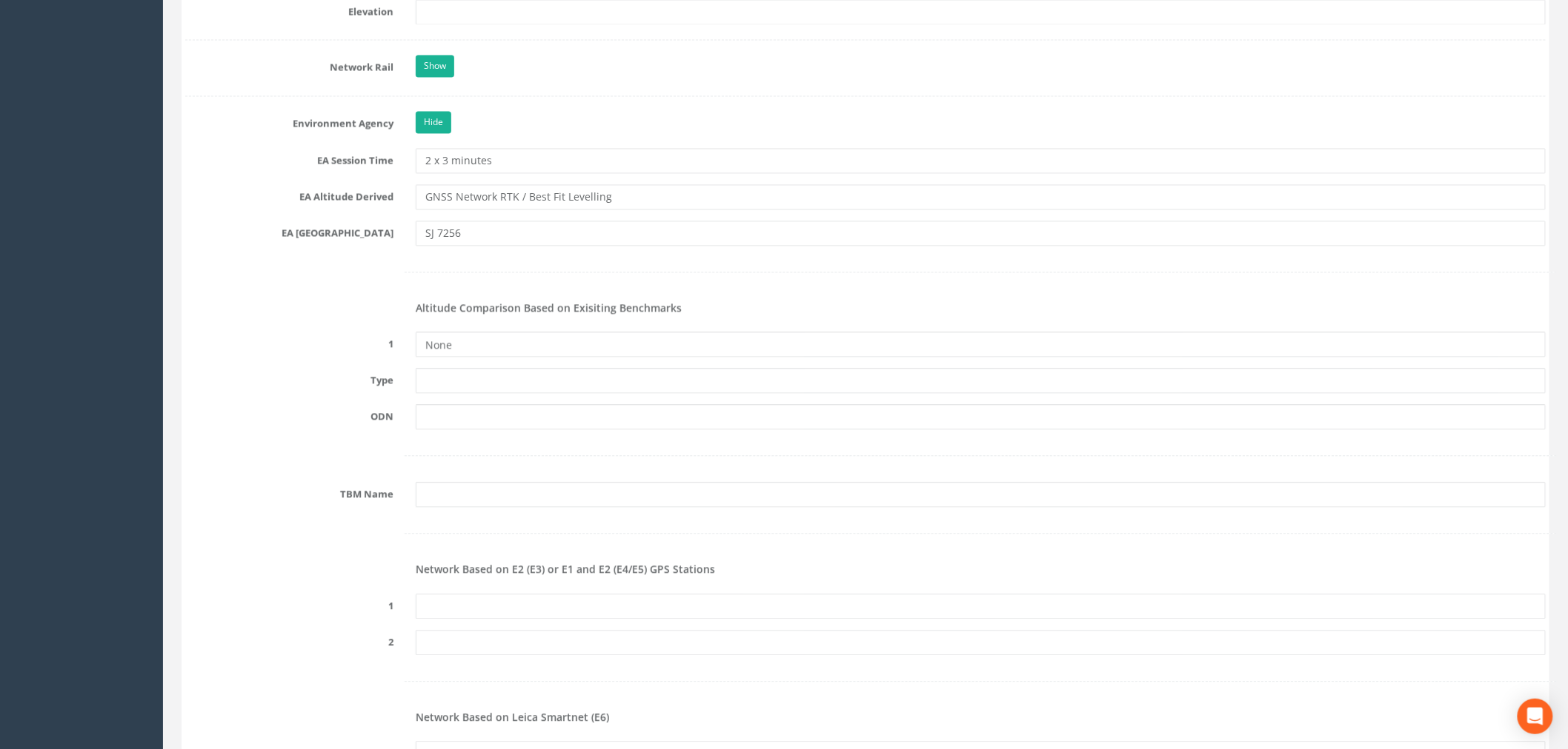
click at [264, 471] on div at bounding box center [866, 455] width 1383 height 30
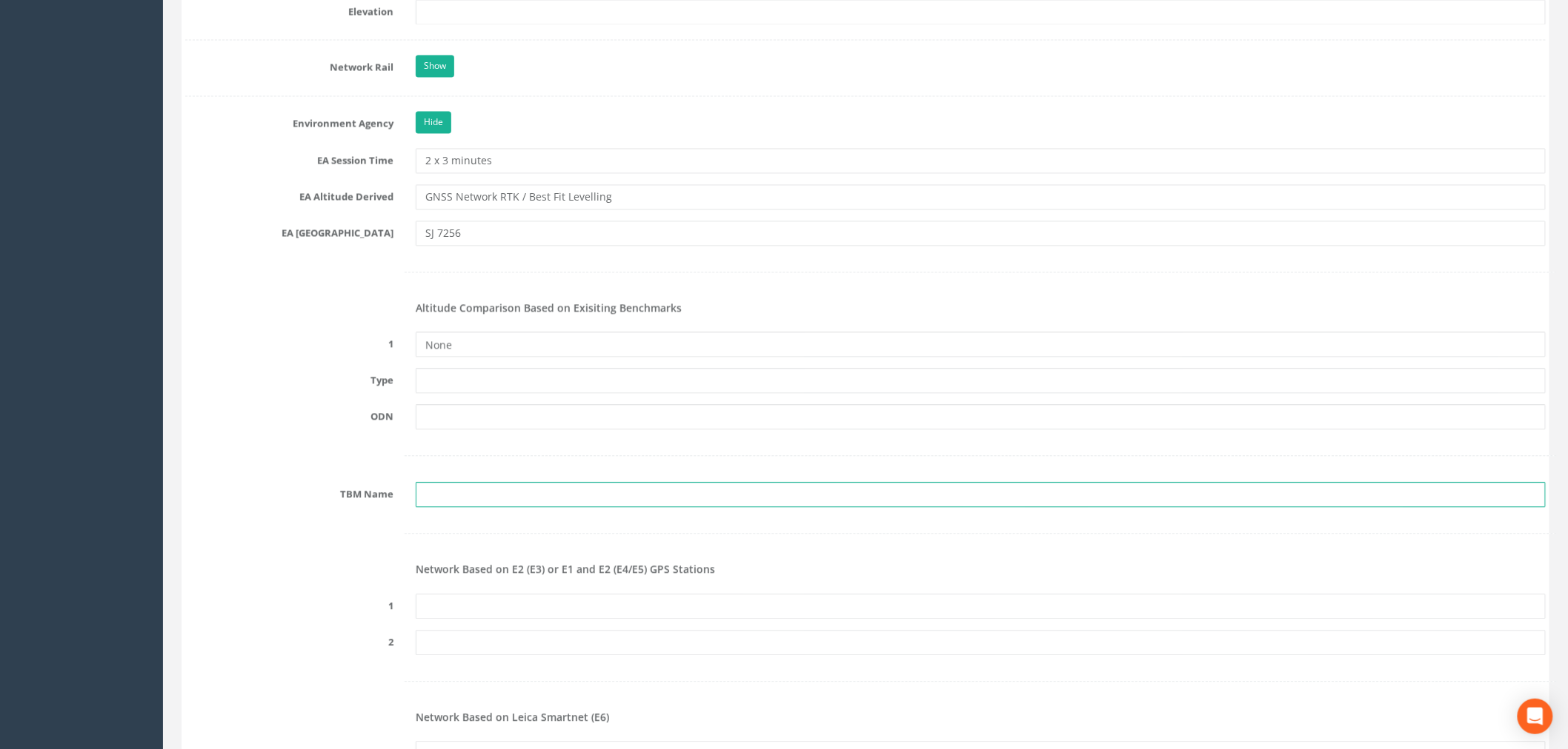
click at [455, 498] on input "text" at bounding box center [980, 495] width 1130 height 25
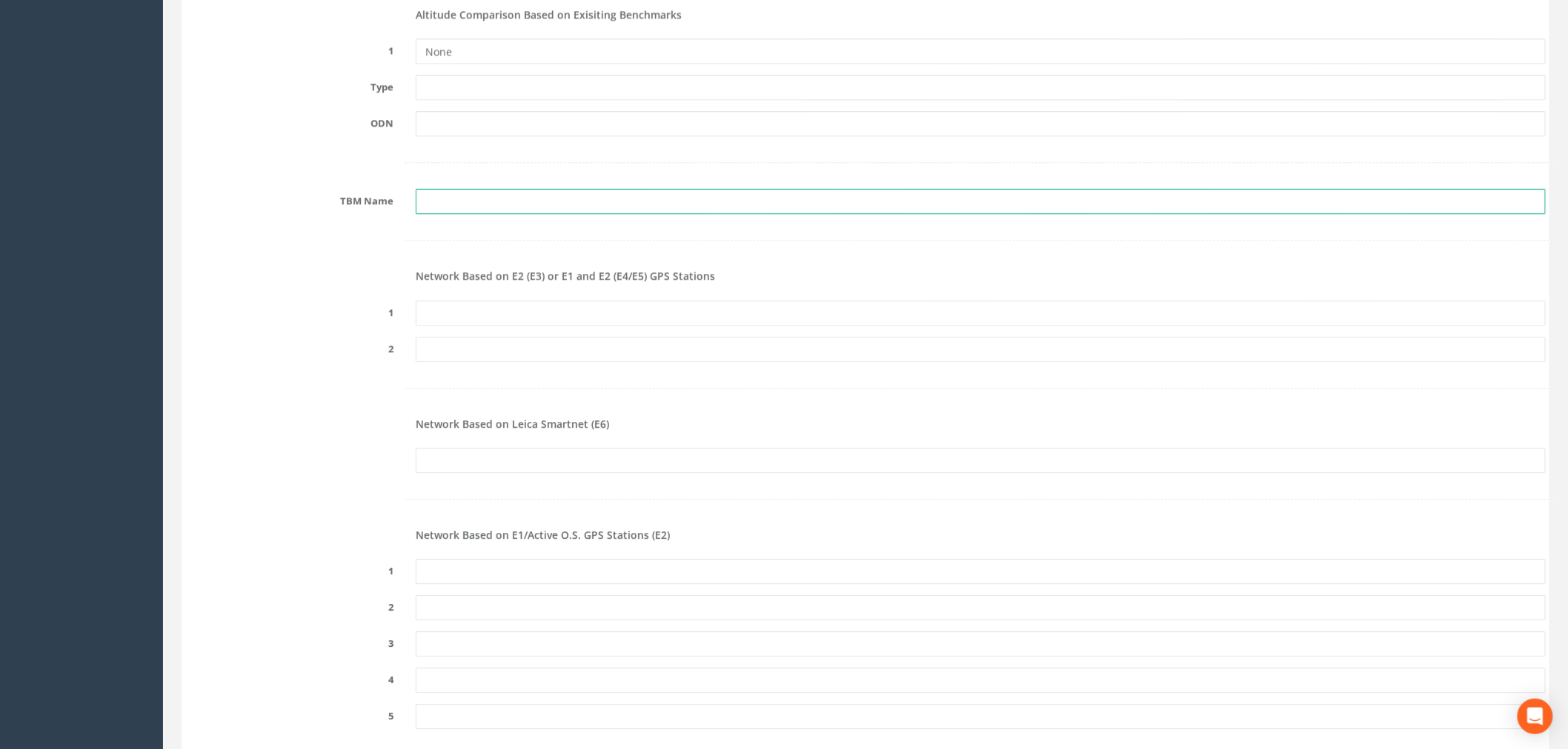
scroll to position [1645, 0]
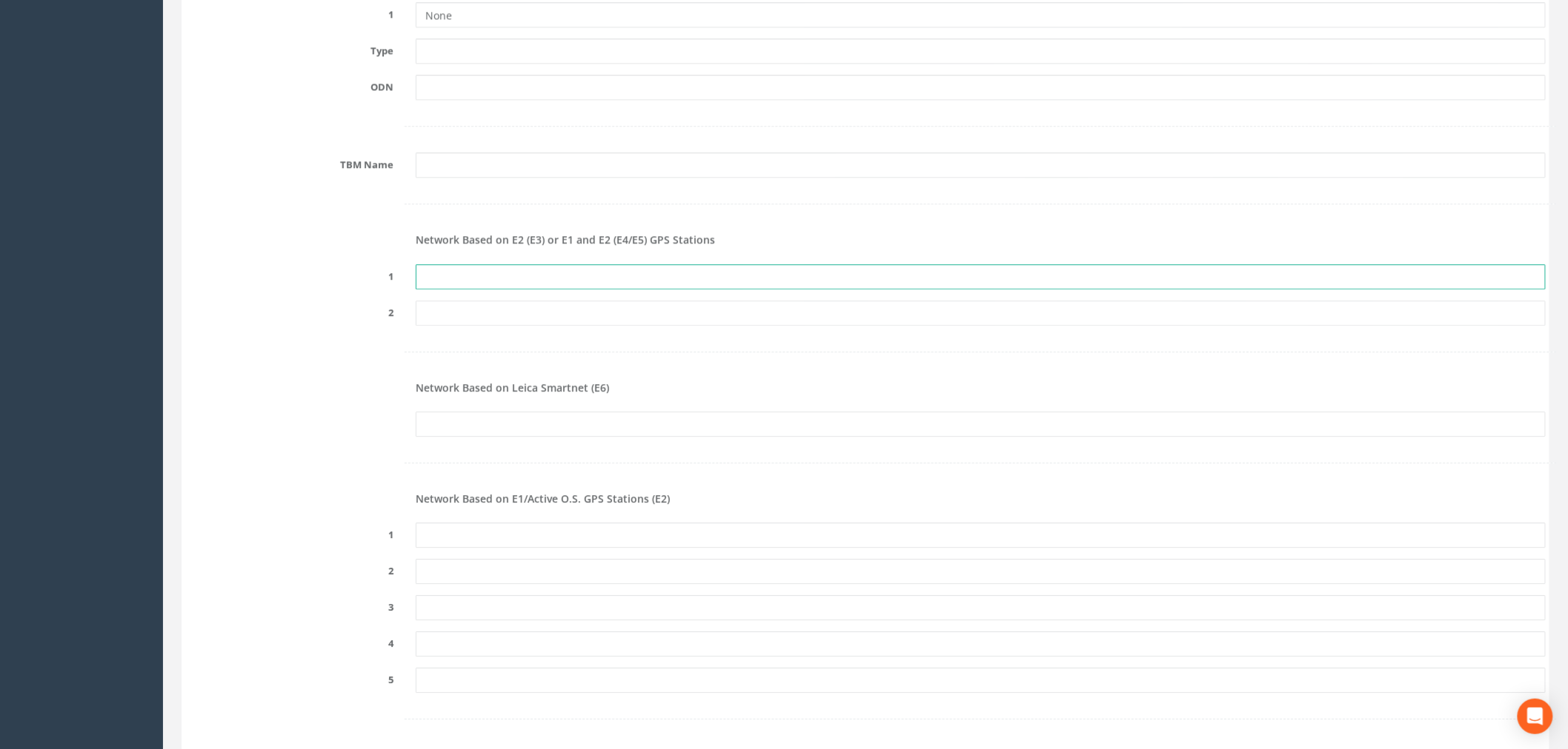
click at [460, 278] on input "text" at bounding box center [980, 277] width 1130 height 25
paste input "PRS482271918004"
type input "PRS482271918004"
click at [470, 423] on input "text" at bounding box center [980, 424] width 1130 height 25
paste input "PRS482271918004"
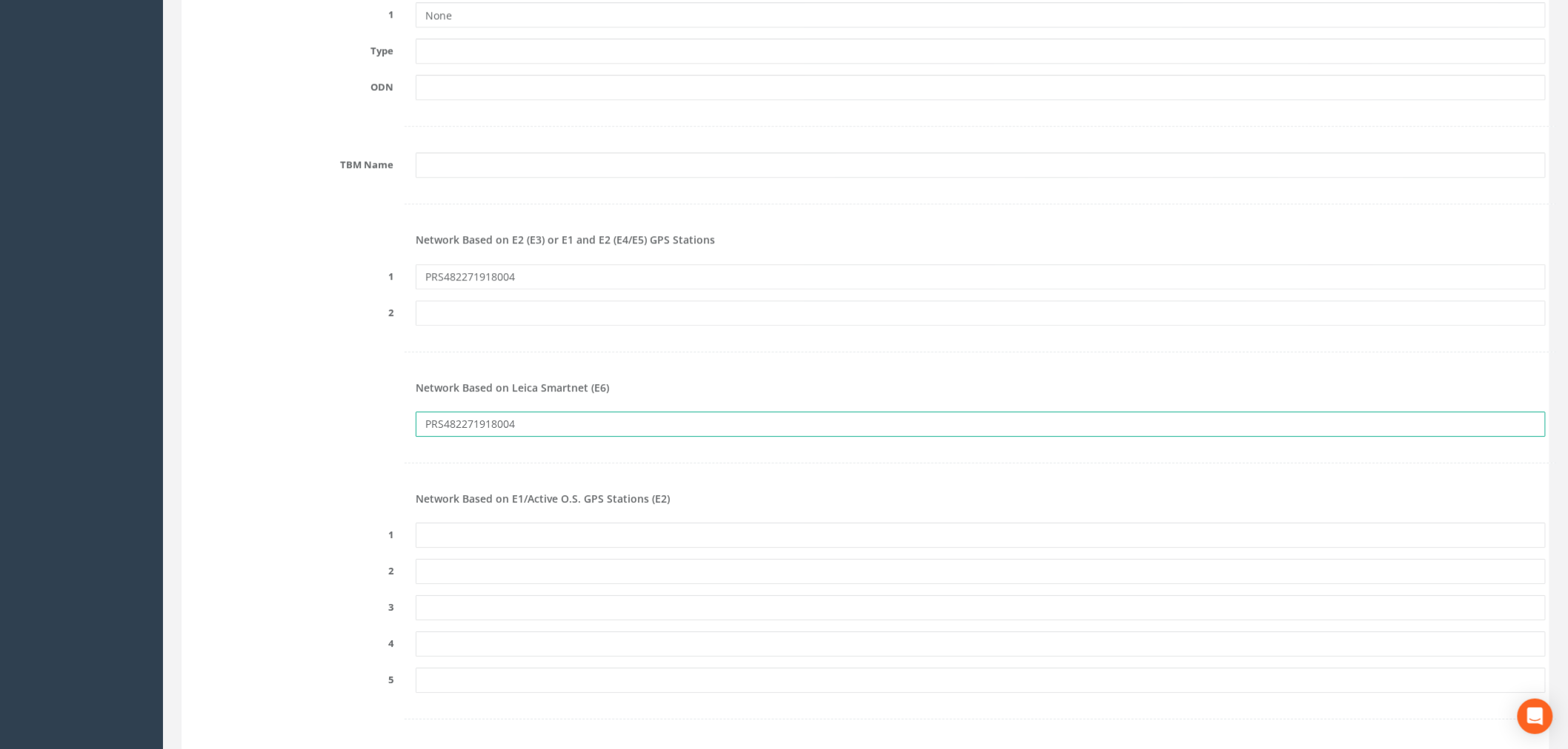
type input "PRS482271918004"
click at [471, 526] on input "text" at bounding box center [980, 536] width 1130 height 25
paste input "PRS482271918004"
type input "PRS482271918004"
click at [290, 435] on div "PRS482271918004" at bounding box center [866, 424] width 1383 height 25
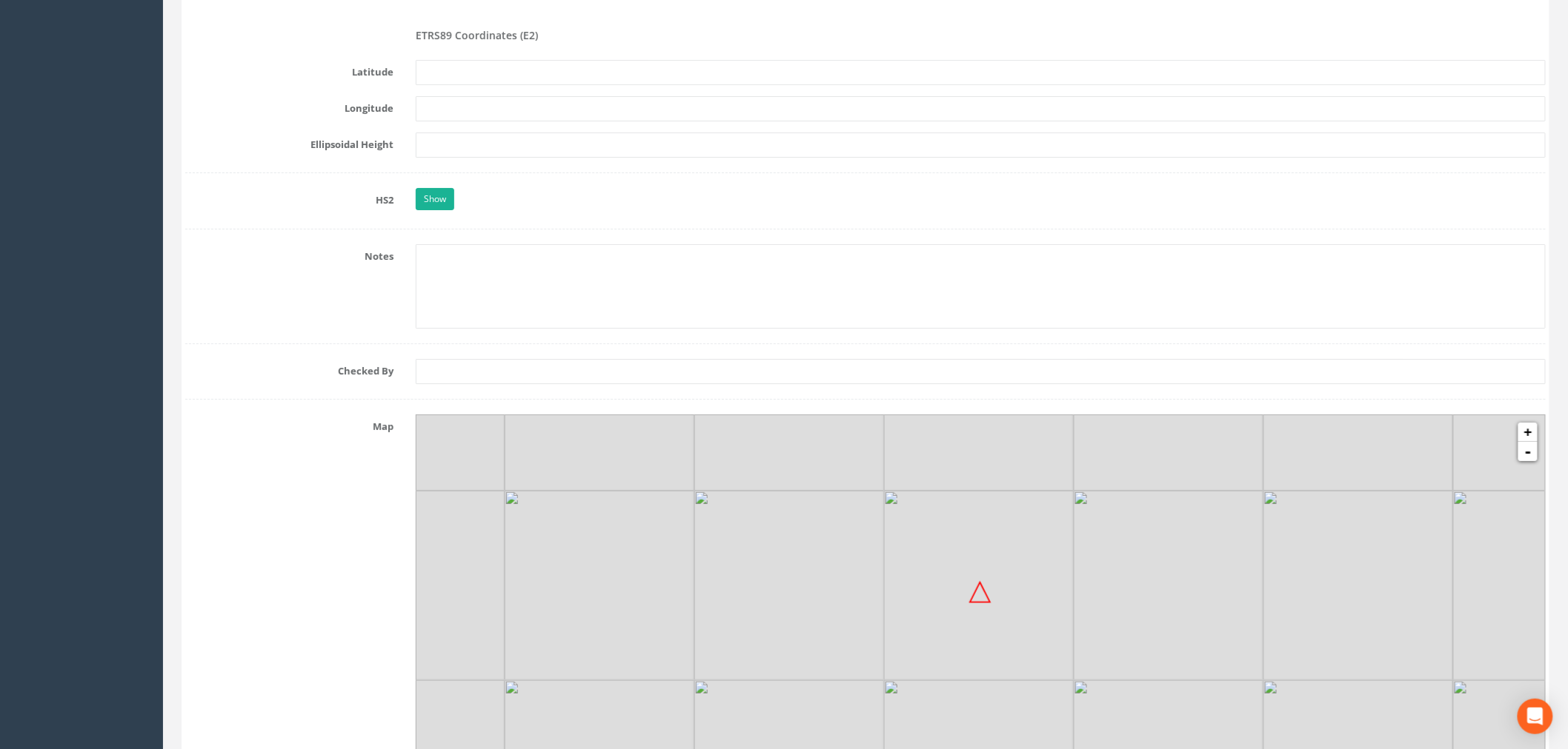
scroll to position [2385, 0]
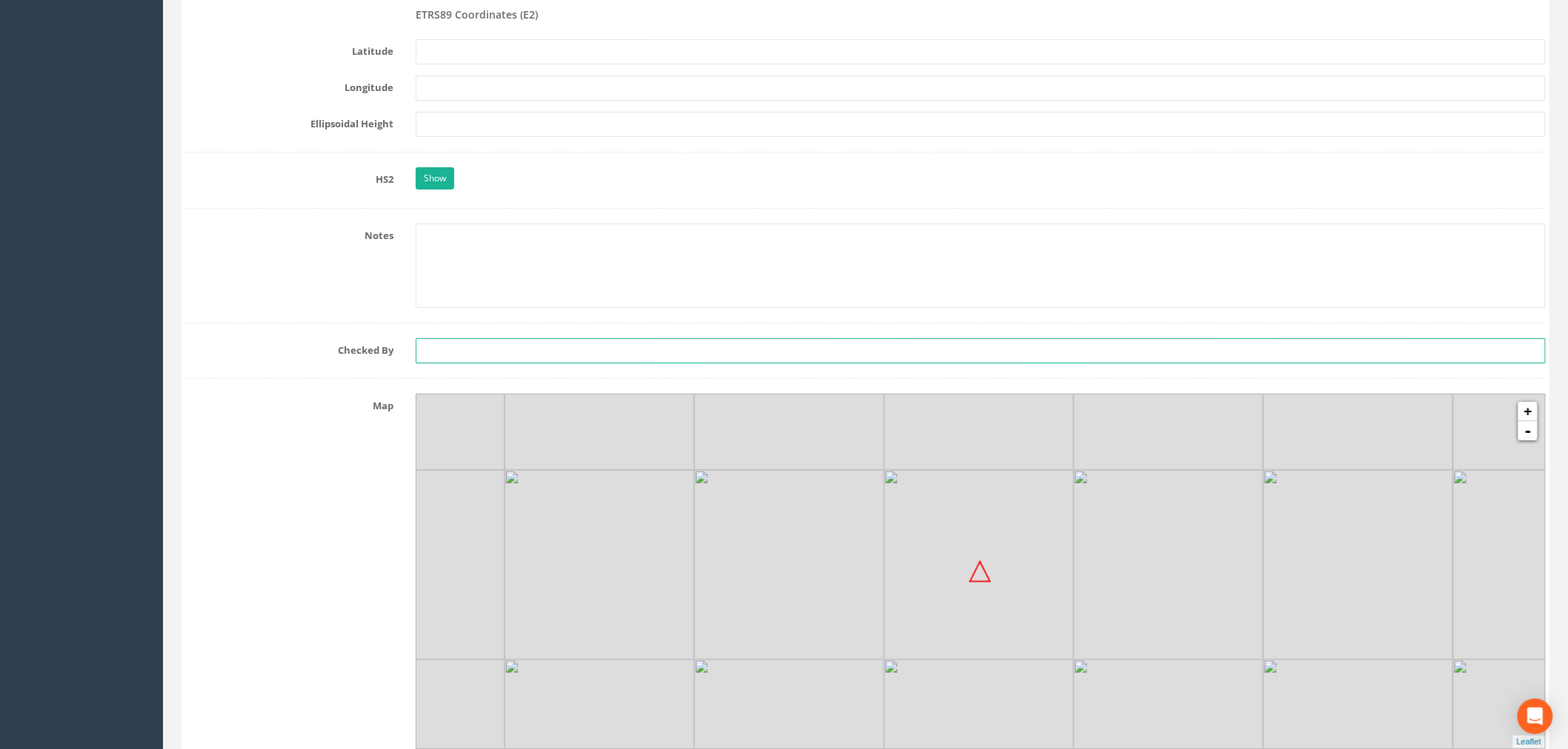
click at [454, 353] on input "text" at bounding box center [980, 351] width 1130 height 25
click at [315, 343] on label "Checked By" at bounding box center [290, 348] width 231 height 19
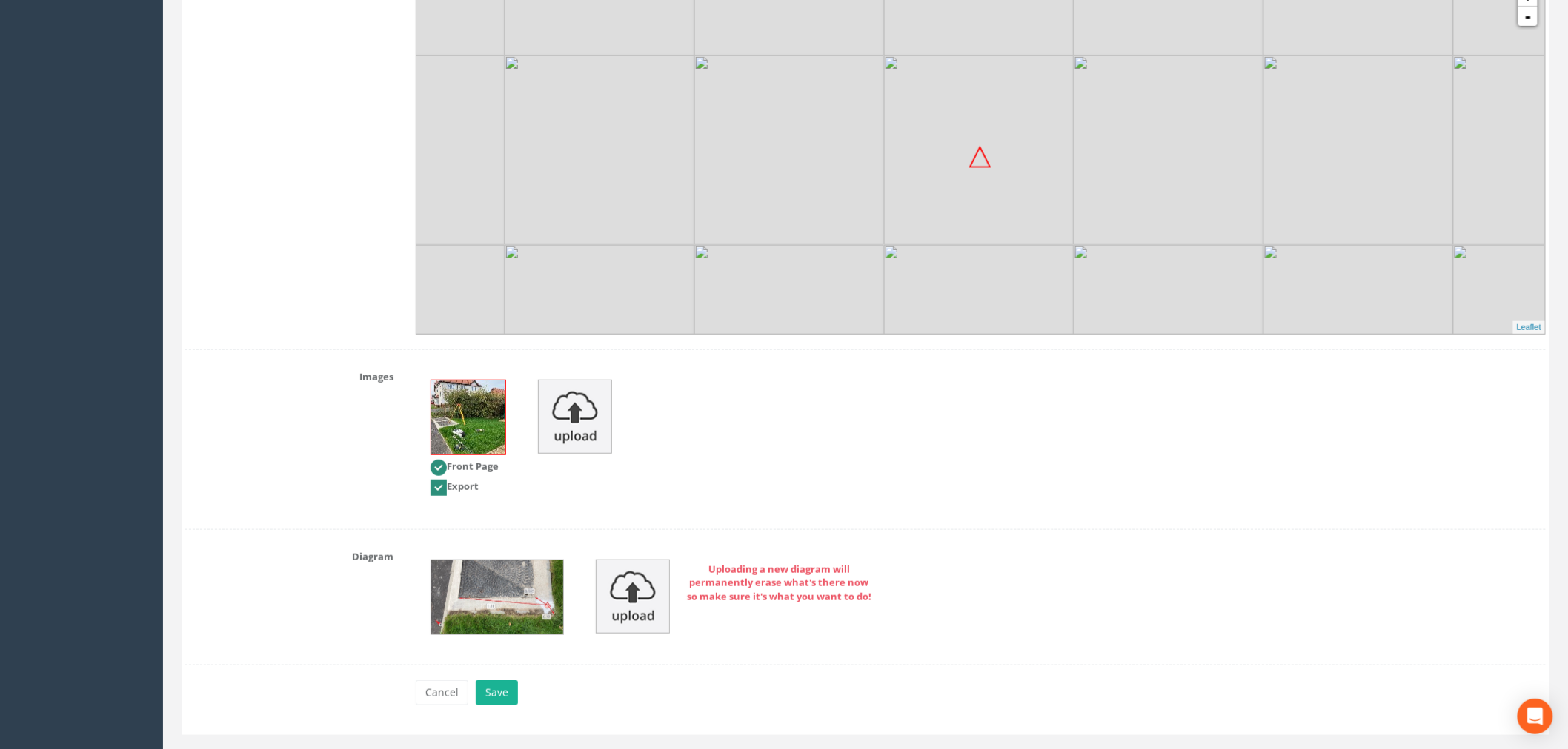
scroll to position [2838, 0]
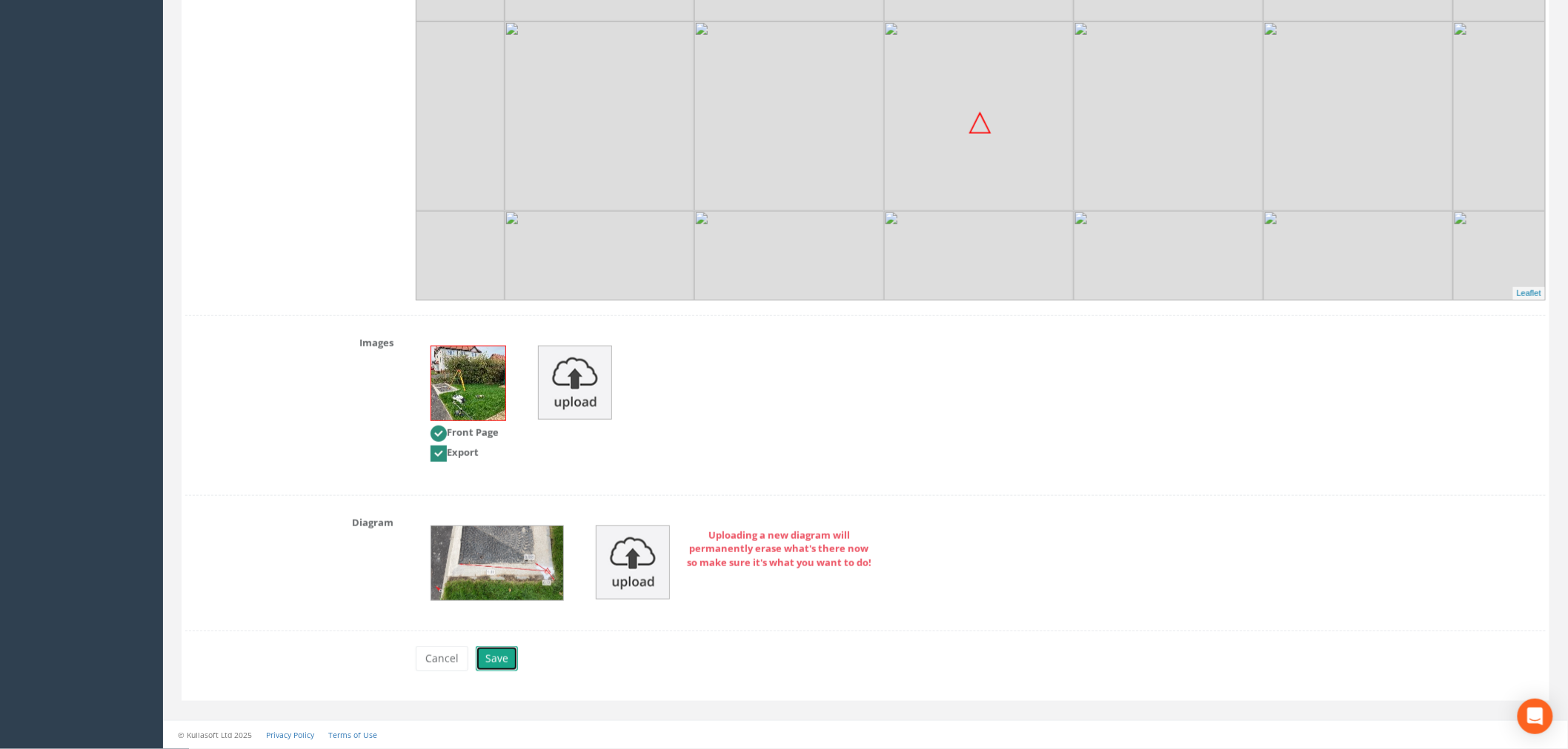
click at [496, 656] on button "Save" at bounding box center [497, 659] width 42 height 25
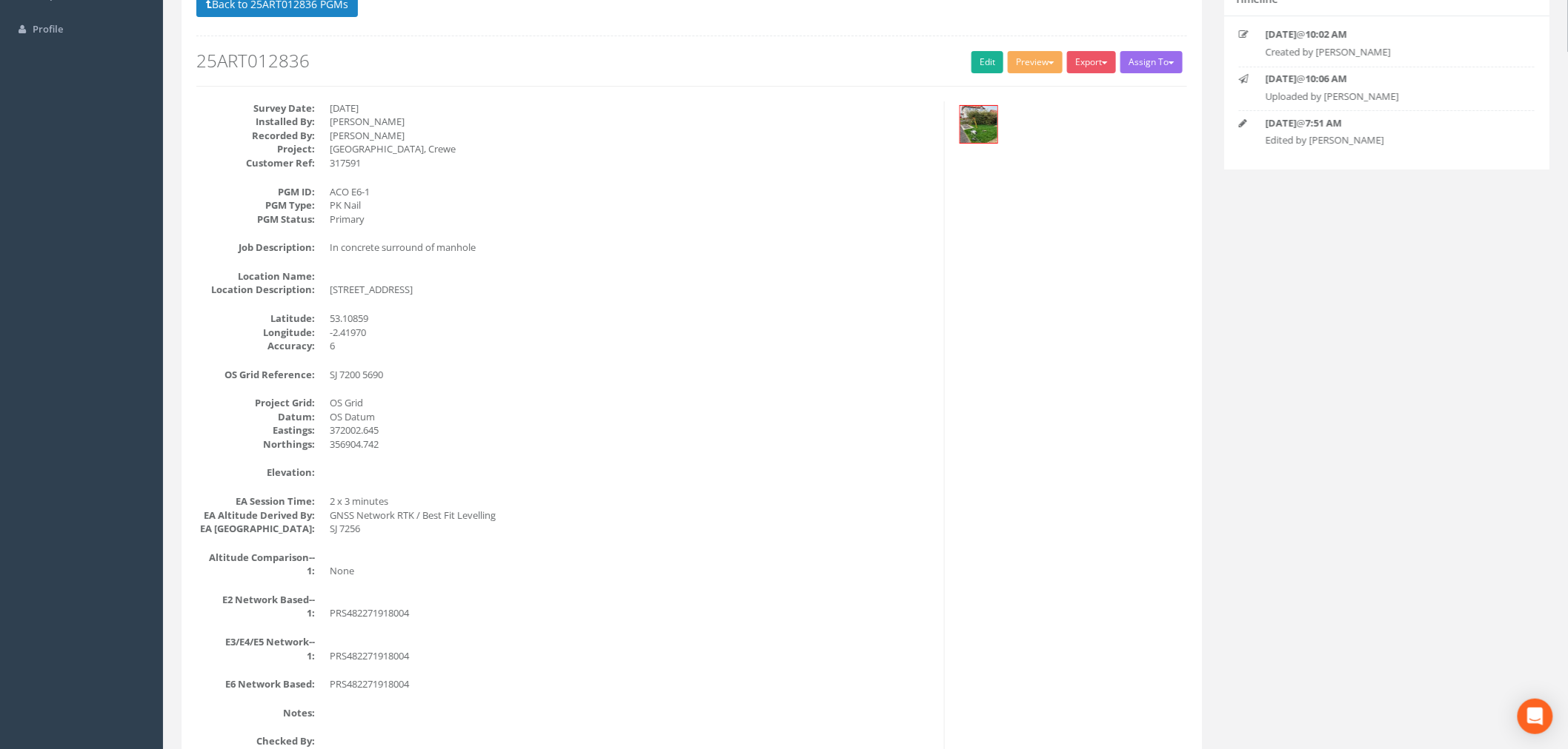
scroll to position [0, 0]
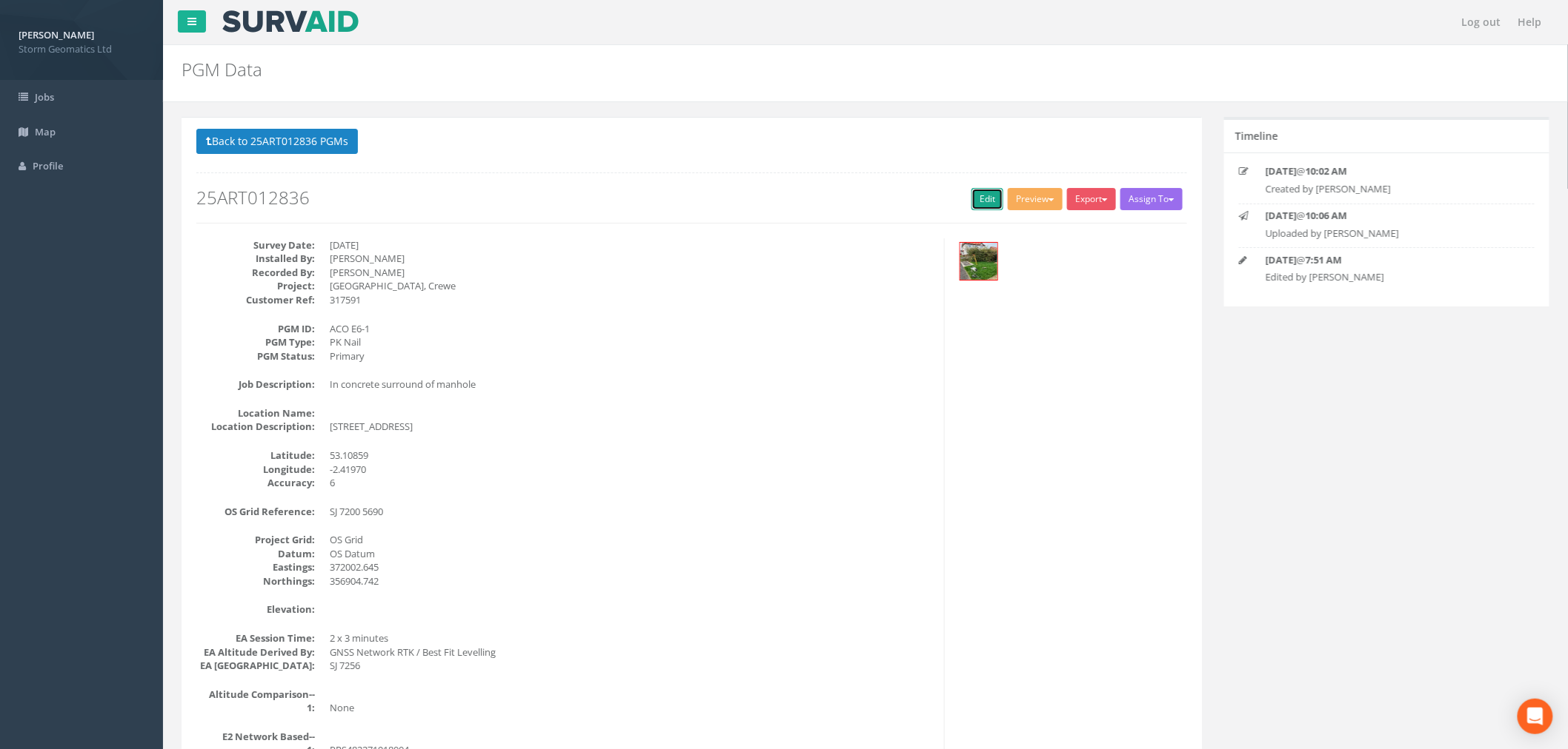
click at [986, 200] on link "Edit" at bounding box center [987, 199] width 32 height 22
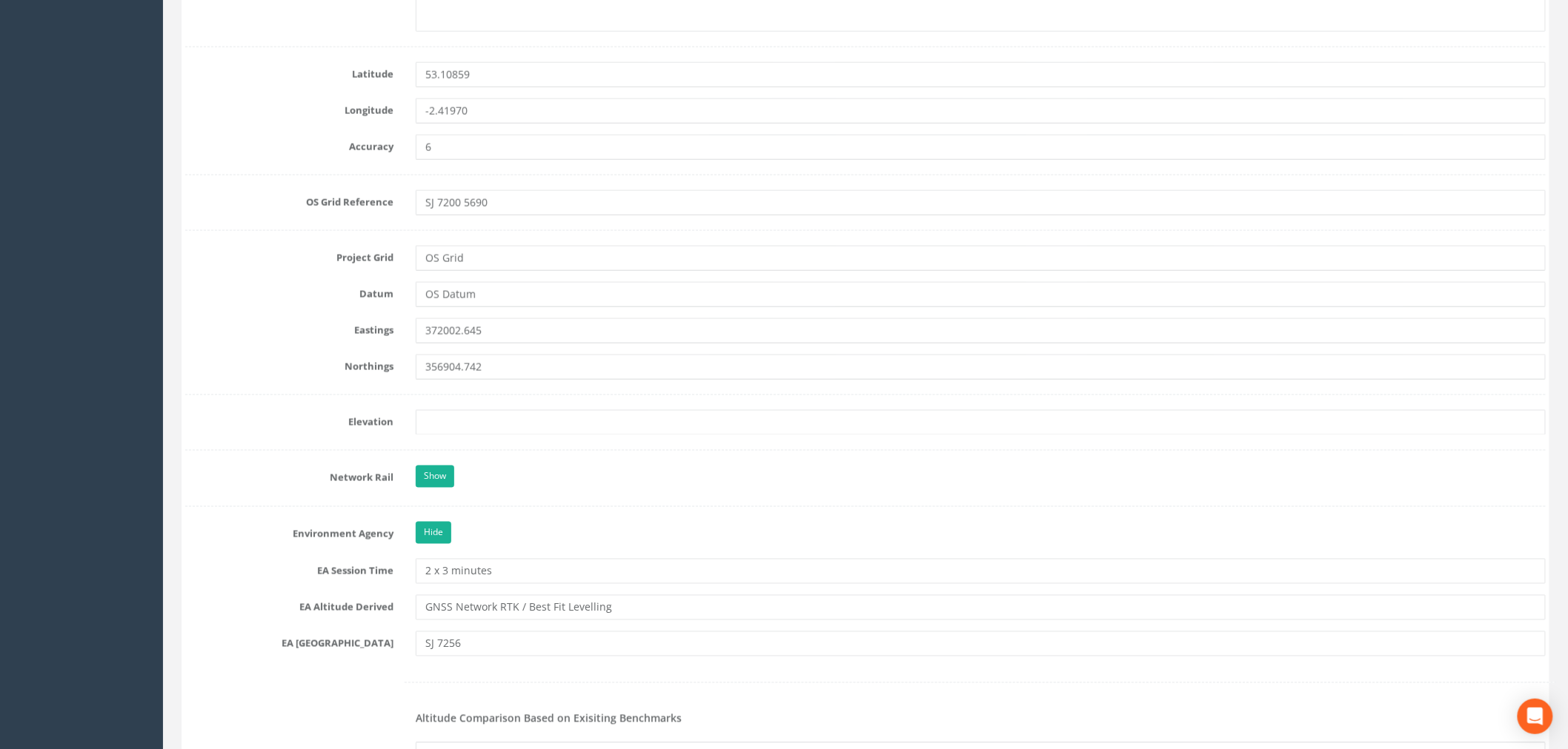
scroll to position [1069, 0]
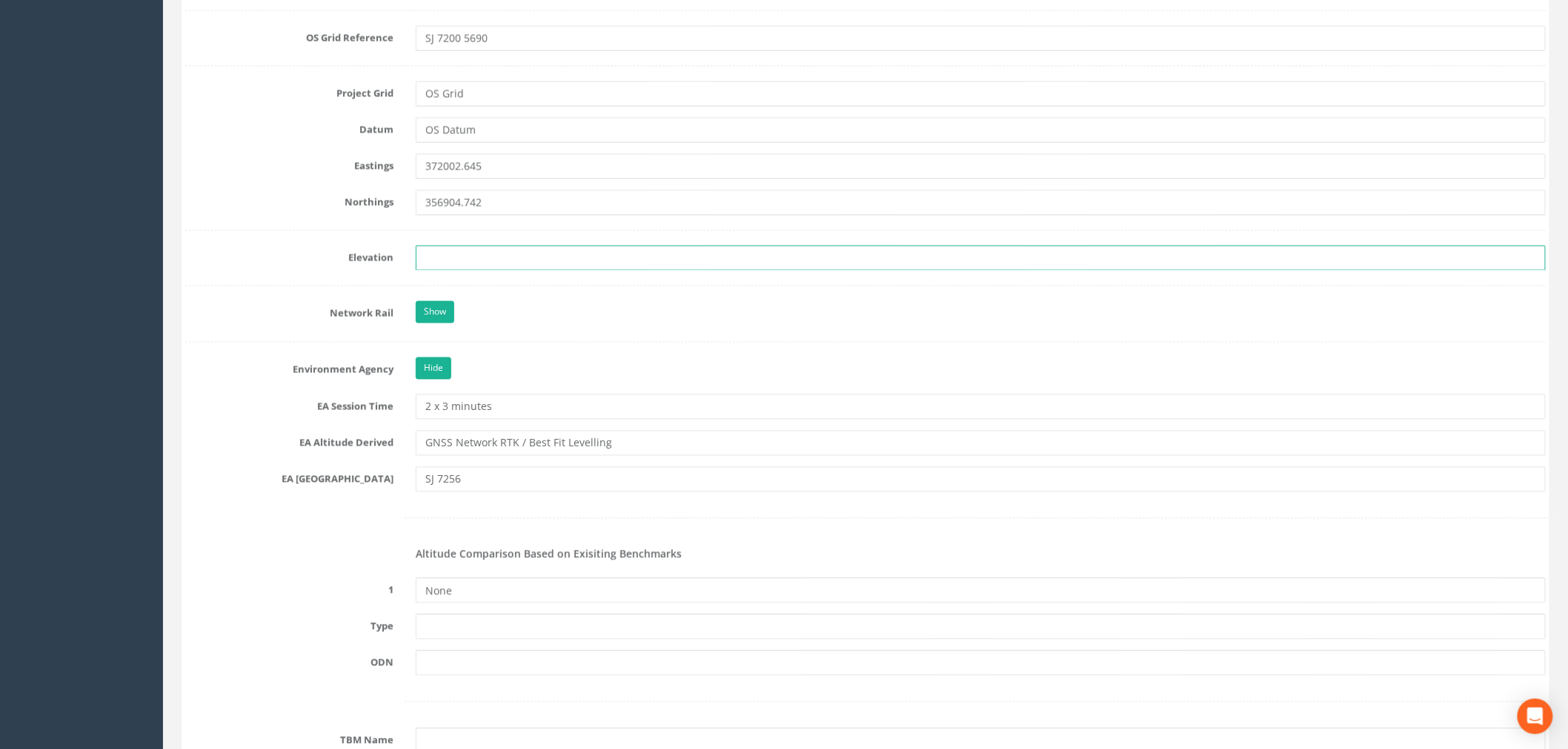
click at [428, 262] on input "text" at bounding box center [980, 259] width 1130 height 25
paste input "49.332"
type input "49.332"
click at [307, 249] on label "Elevation" at bounding box center [290, 255] width 231 height 19
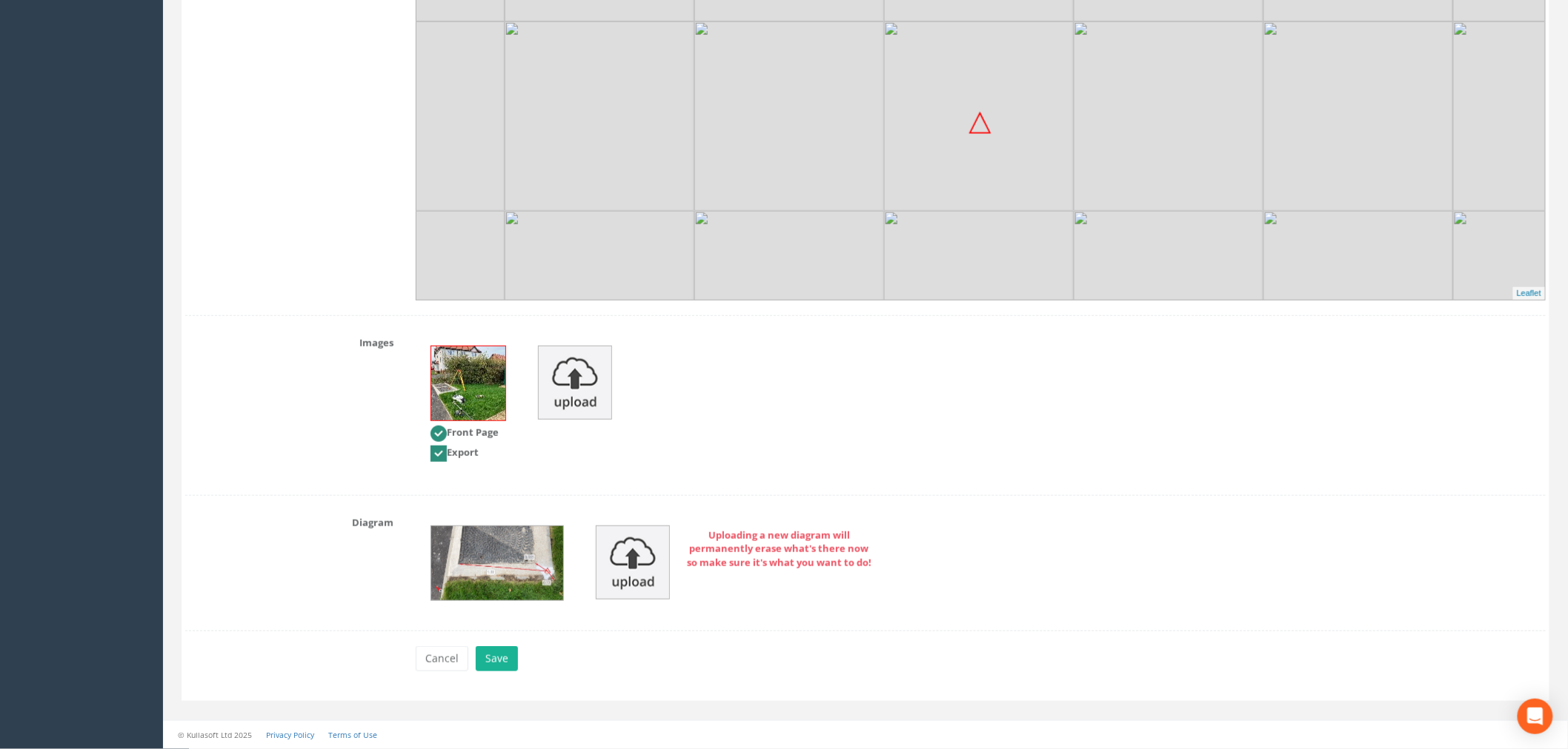
scroll to position [2838, 0]
click at [498, 654] on button "Save" at bounding box center [497, 659] width 42 height 25
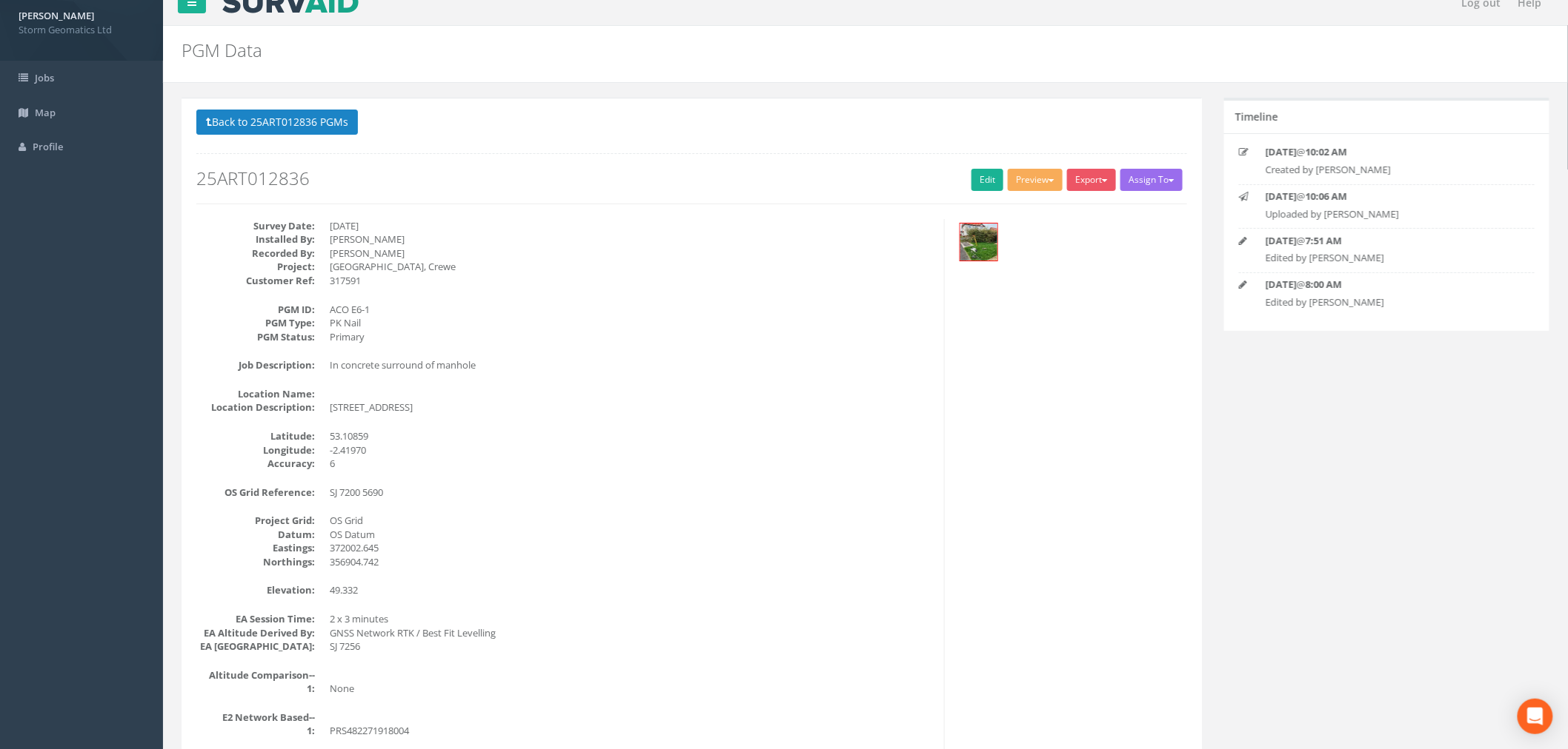
scroll to position [0, 0]
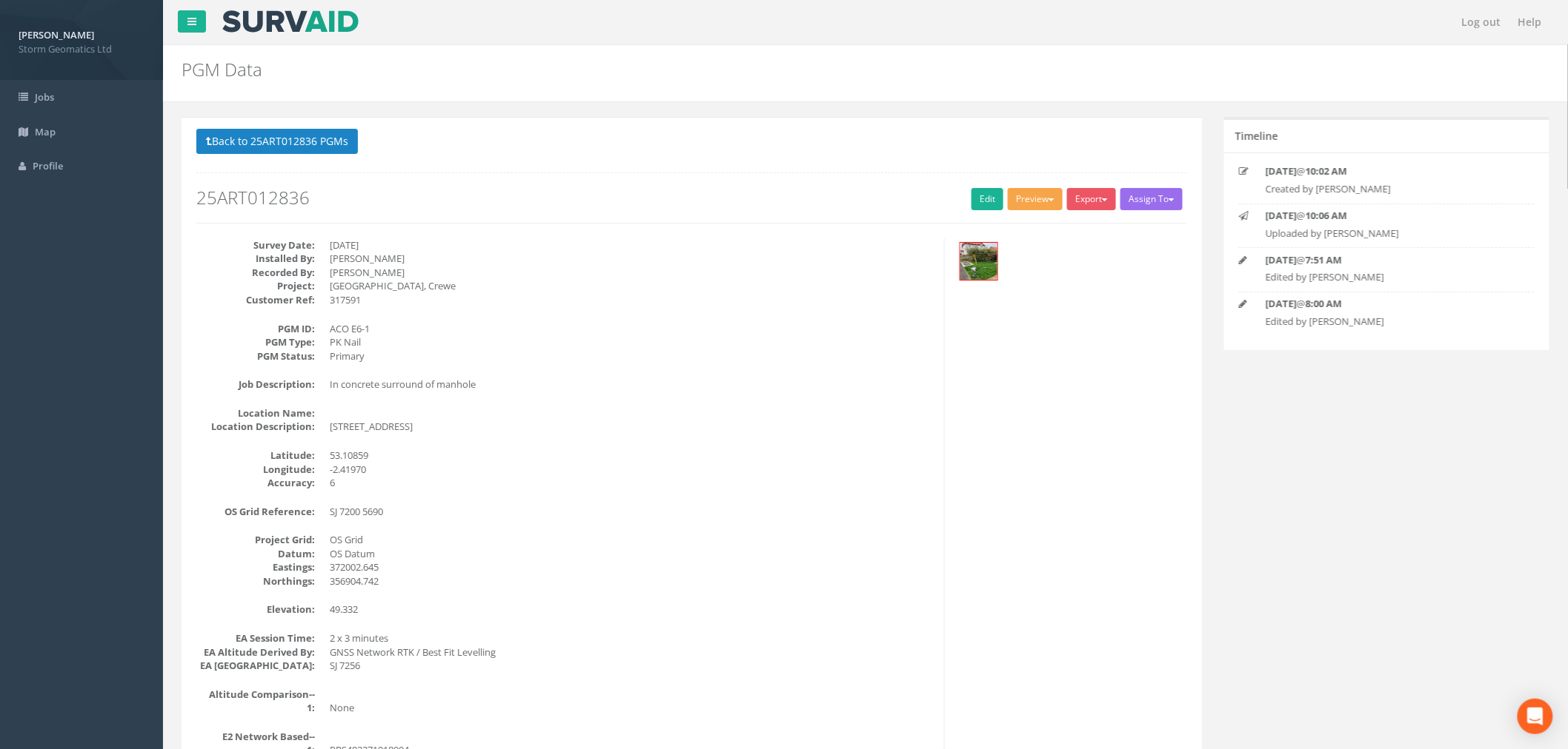
click at [1040, 193] on button "Preview" at bounding box center [1035, 199] width 55 height 22
click at [1027, 227] on link "Storm Geomatics" at bounding box center [1006, 230] width 116 height 23
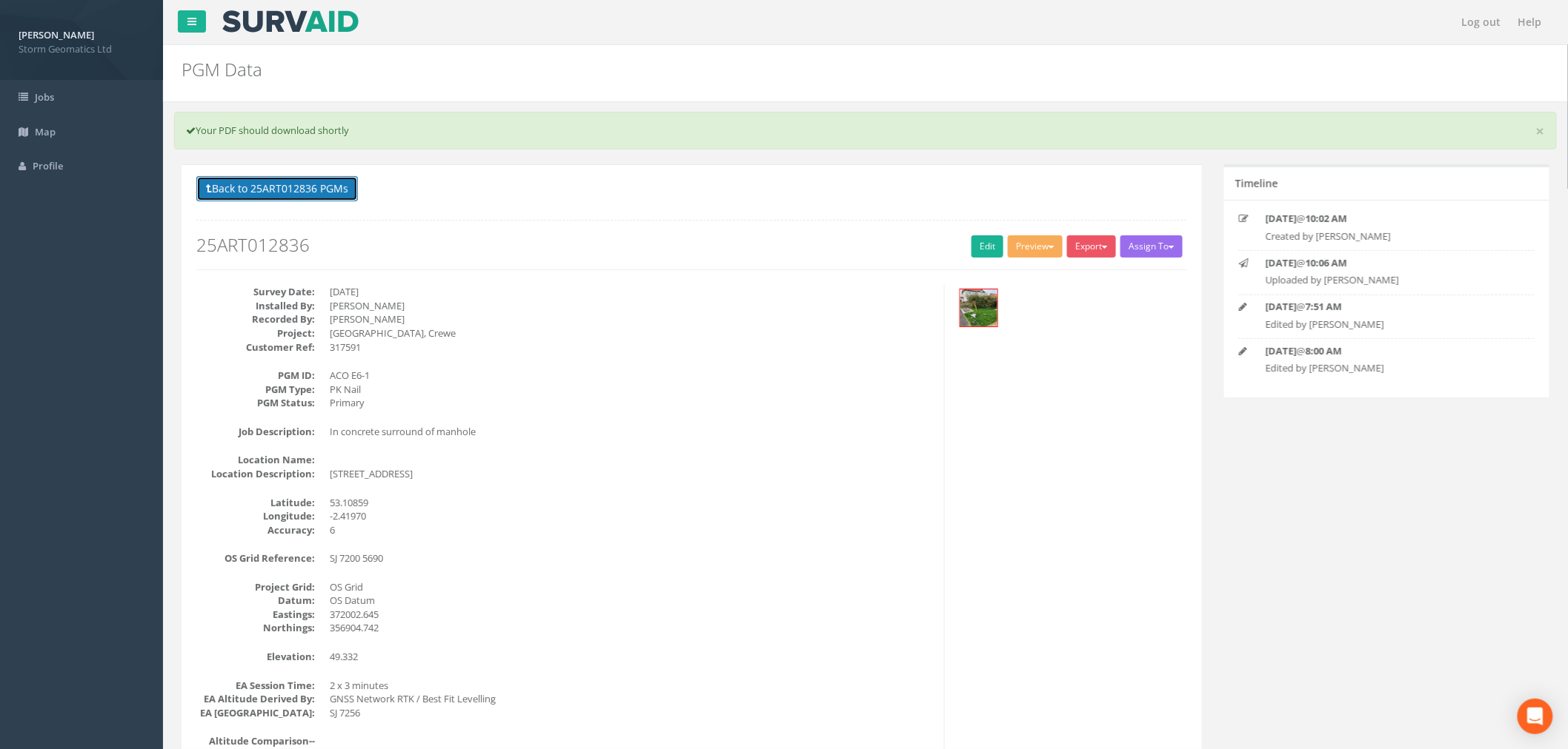
click at [319, 194] on button "Back to 25ART012836 PGMs" at bounding box center [277, 189] width 162 height 25
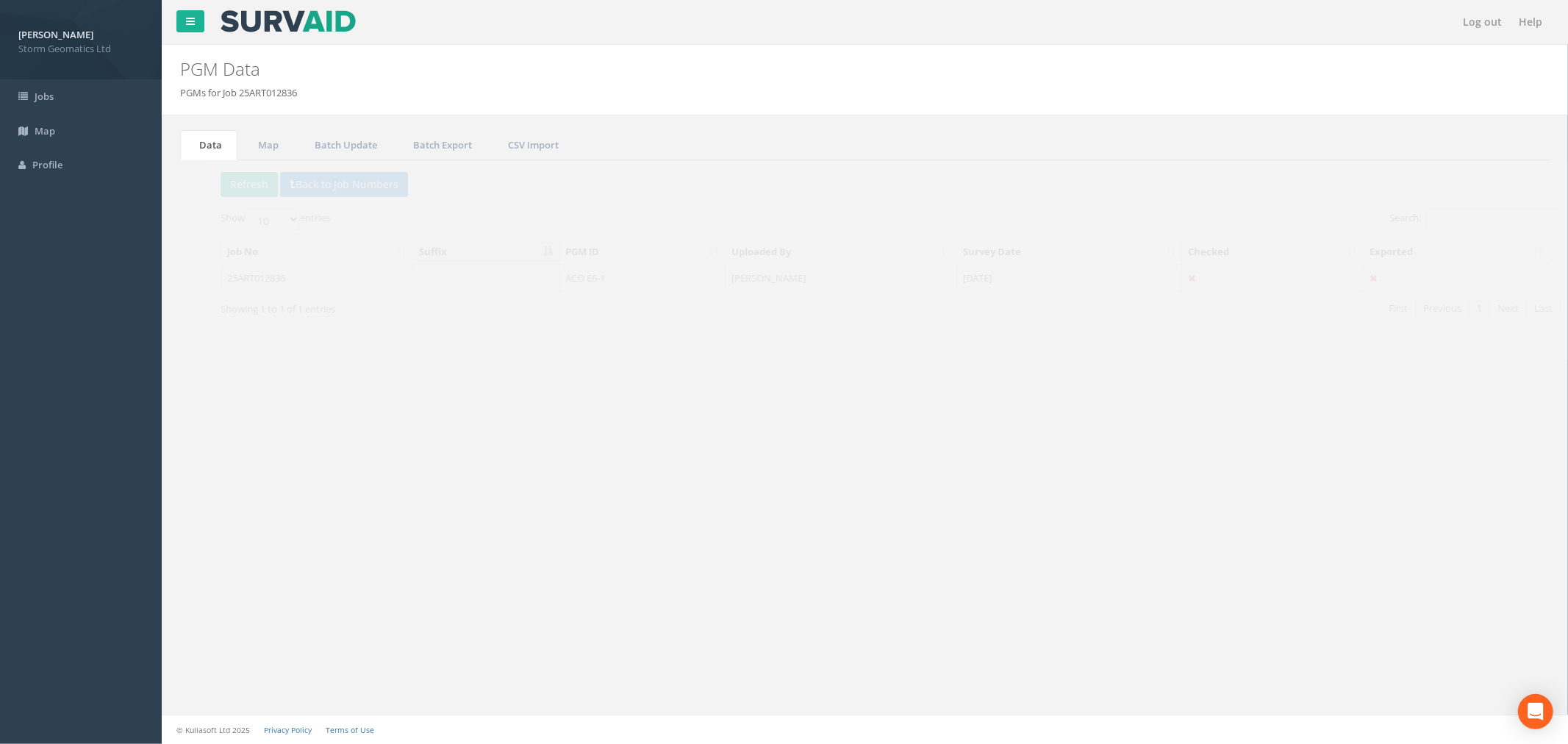
click at [912, 193] on p "Delete Refresh Back to Job Numbers" at bounding box center [865, 187] width 1341 height 29
click at [325, 285] on td "25ART012836" at bounding box center [291, 278] width 192 height 26
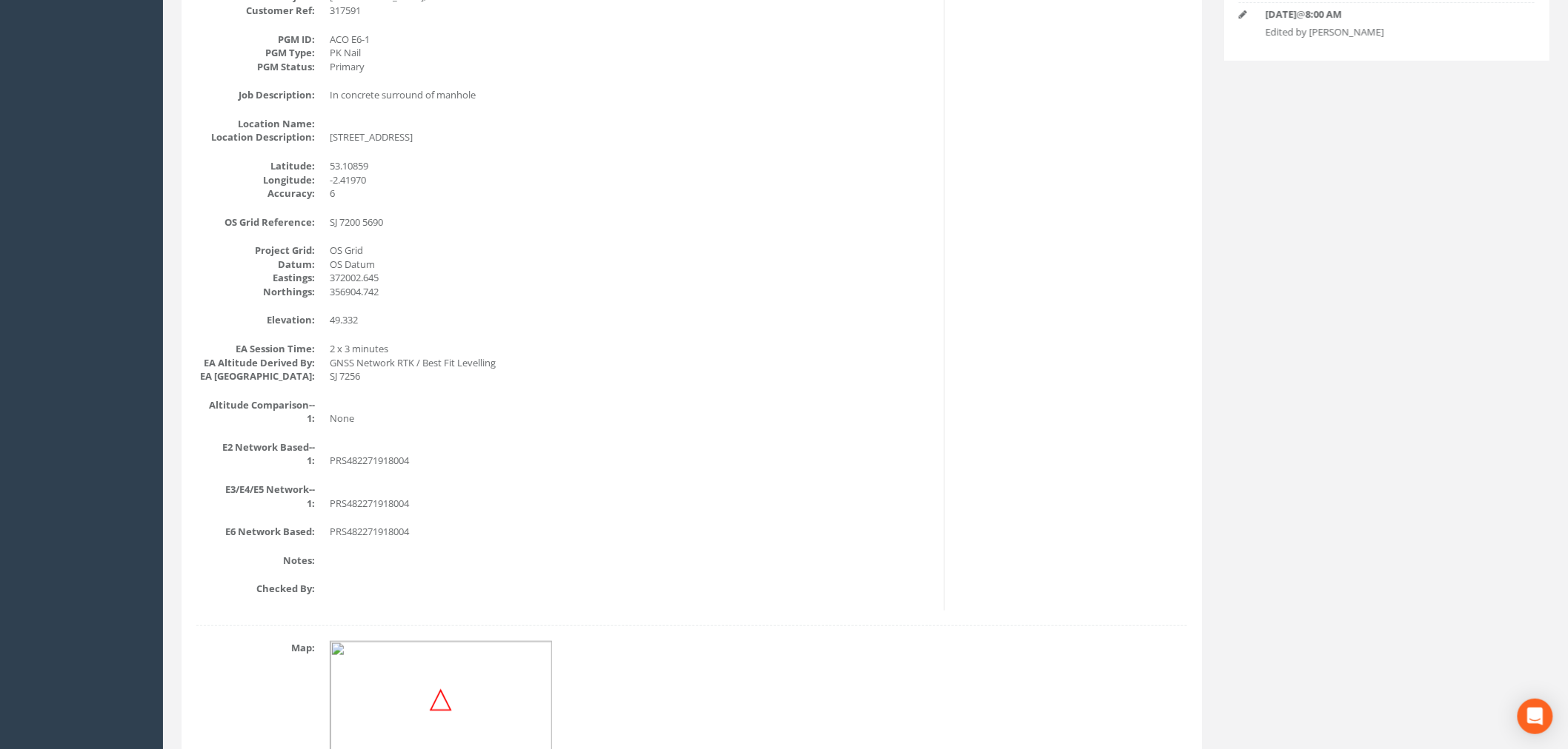
scroll to position [54, 0]
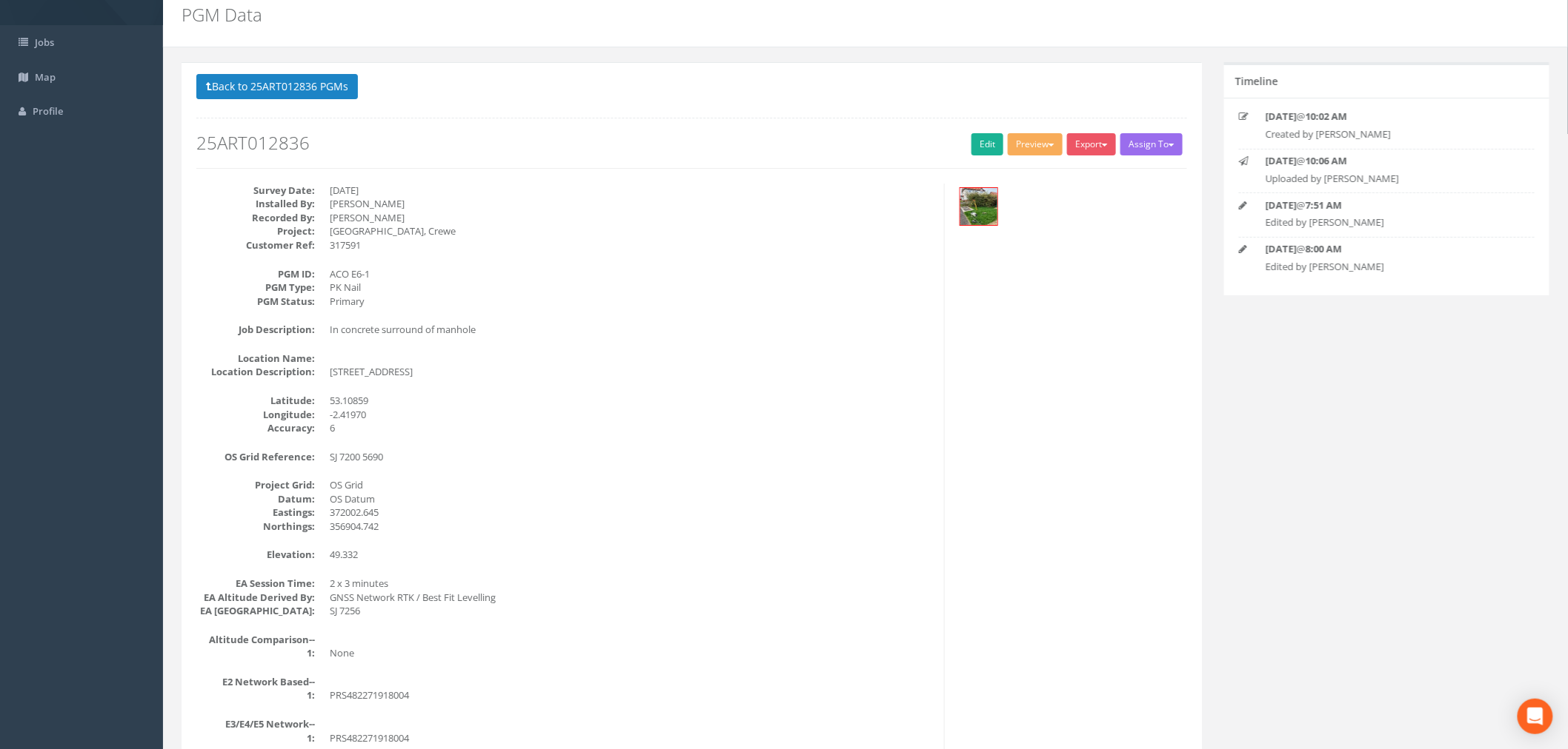
click at [292, 398] on dt "Latitude:" at bounding box center [255, 400] width 118 height 14
click at [812, 168] on hr at bounding box center [691, 168] width 990 height 1
click at [319, 92] on button "Back to 25ART012836 PGMs" at bounding box center [277, 87] width 162 height 25
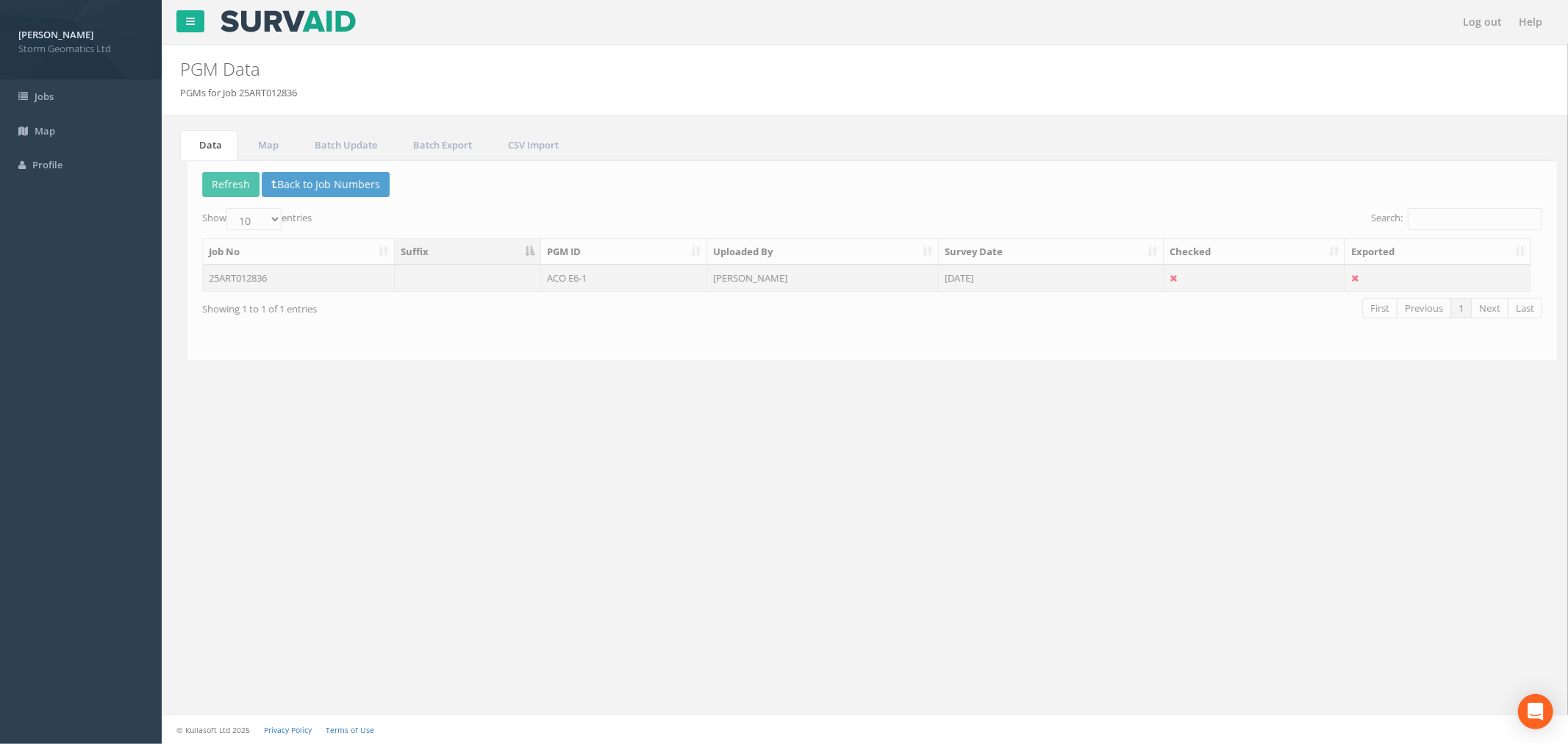
click at [321, 285] on td "25ART012836" at bounding box center [291, 278] width 192 height 26
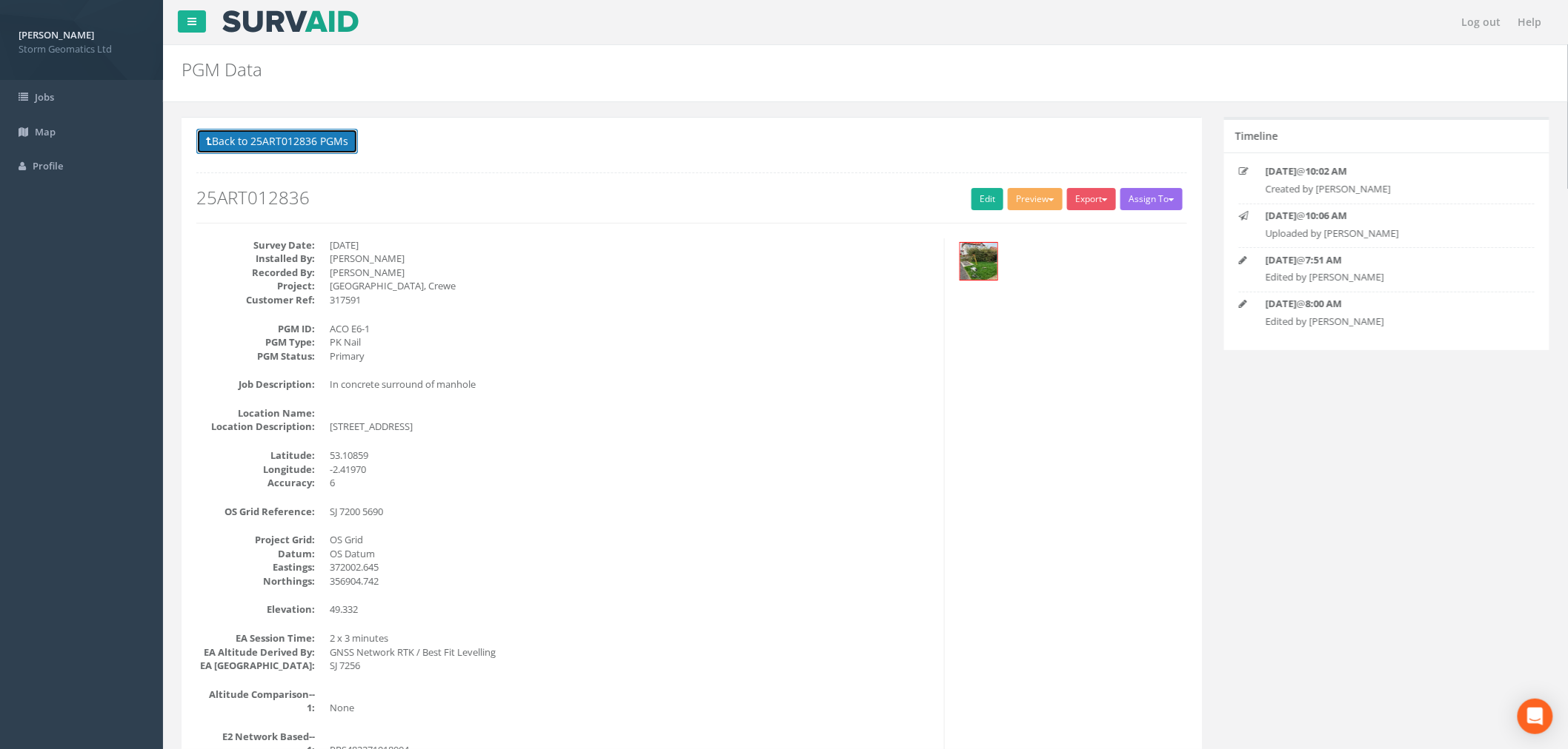
click at [330, 143] on button "Back to 25ART012836 PGMs" at bounding box center [277, 142] width 162 height 25
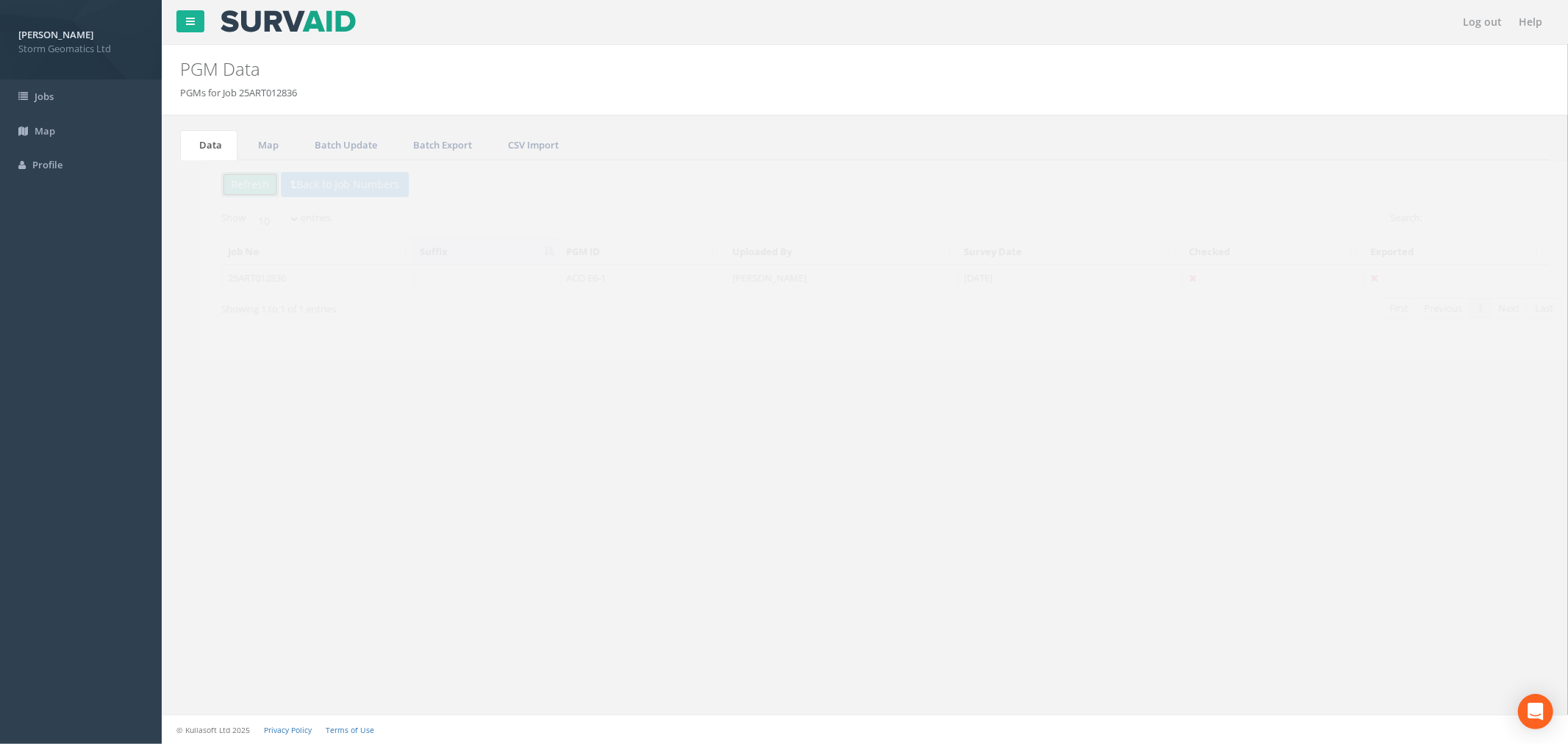
click at [214, 193] on button "Refresh" at bounding box center [224, 185] width 58 height 25
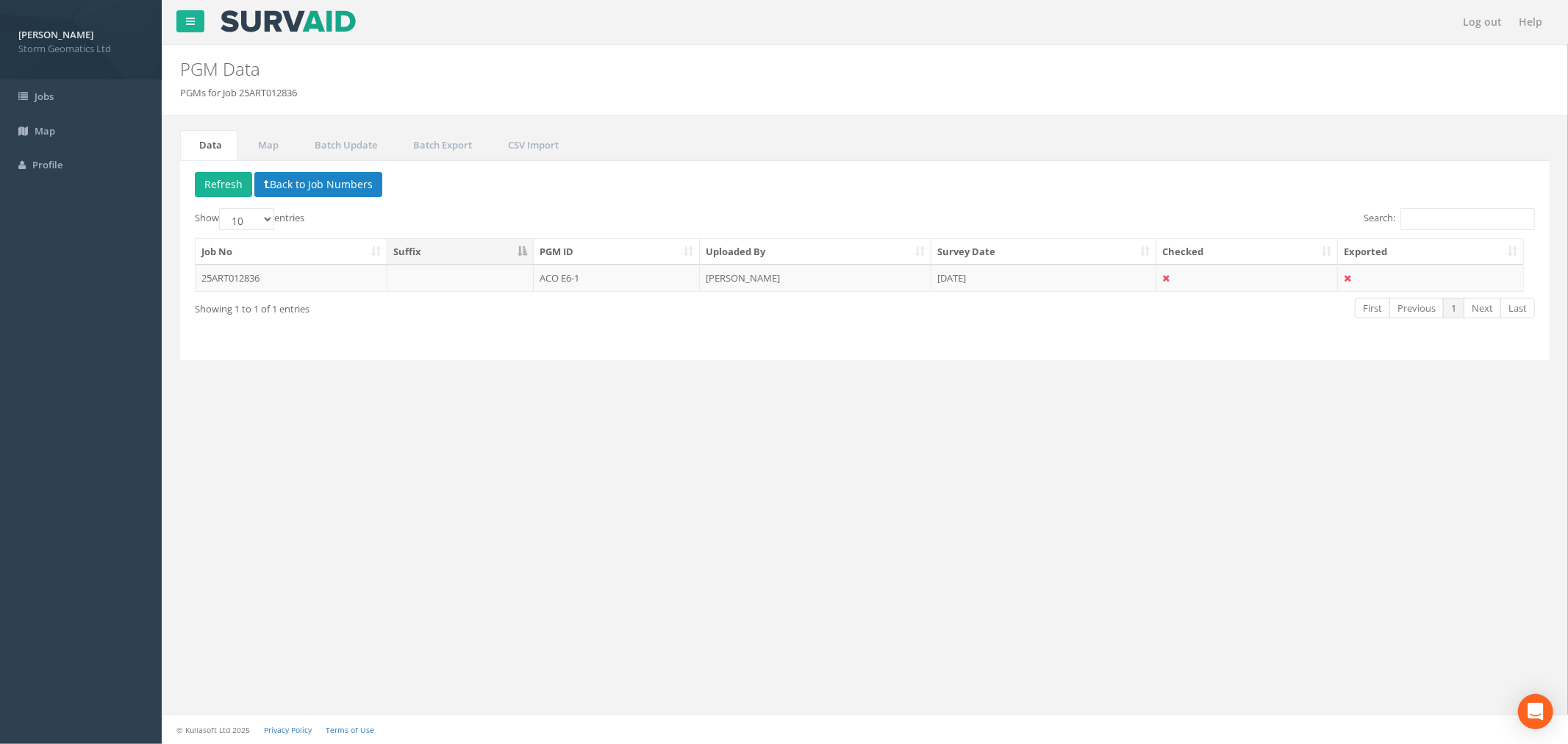
click at [802, 186] on p "Delete Refresh Back to Job Numbers" at bounding box center [865, 187] width 1341 height 29
